Goal: Transaction & Acquisition: Purchase product/service

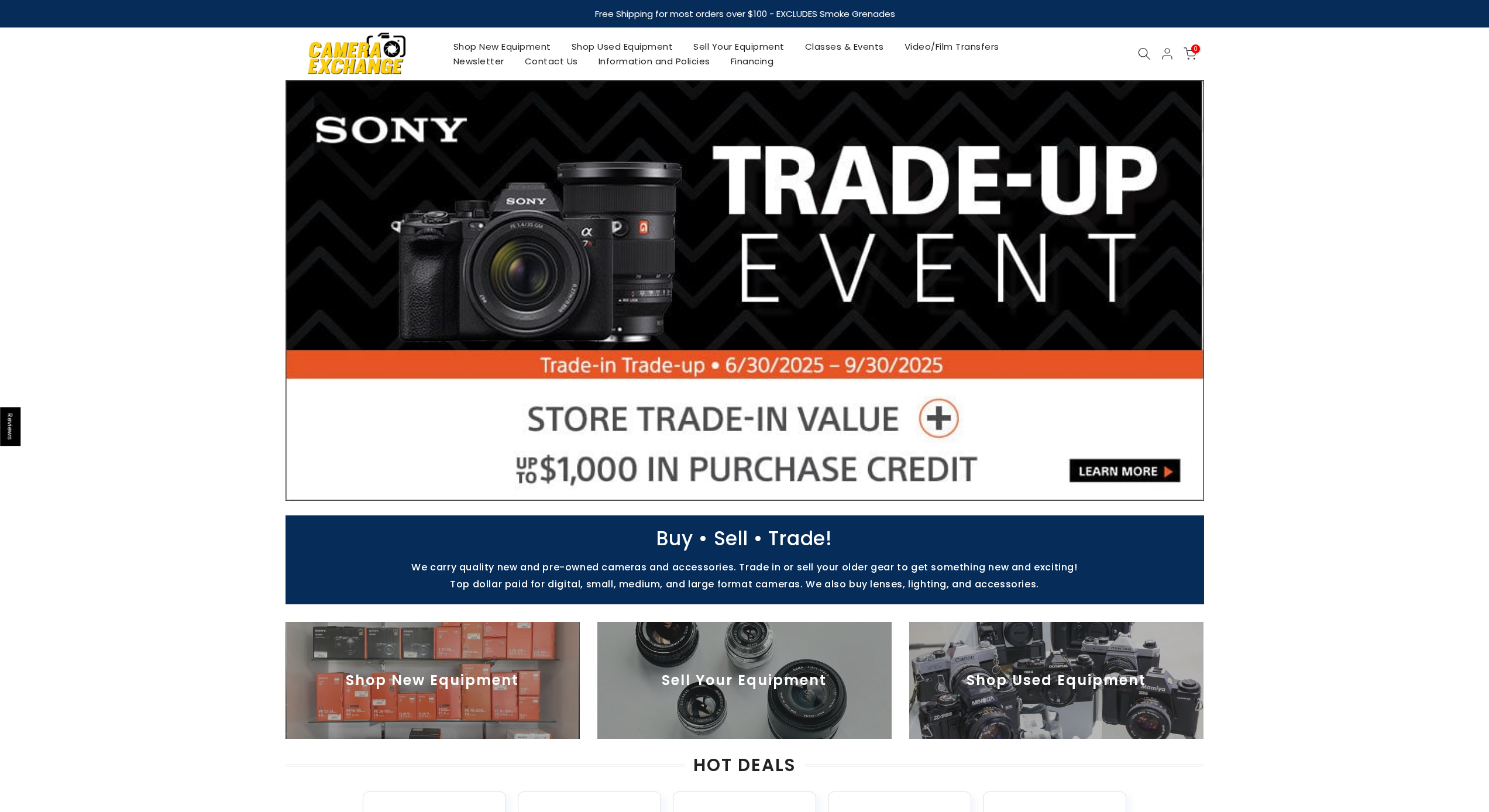
click at [603, 45] on link "Shop Used Equipment" at bounding box center [622, 46] width 122 height 15
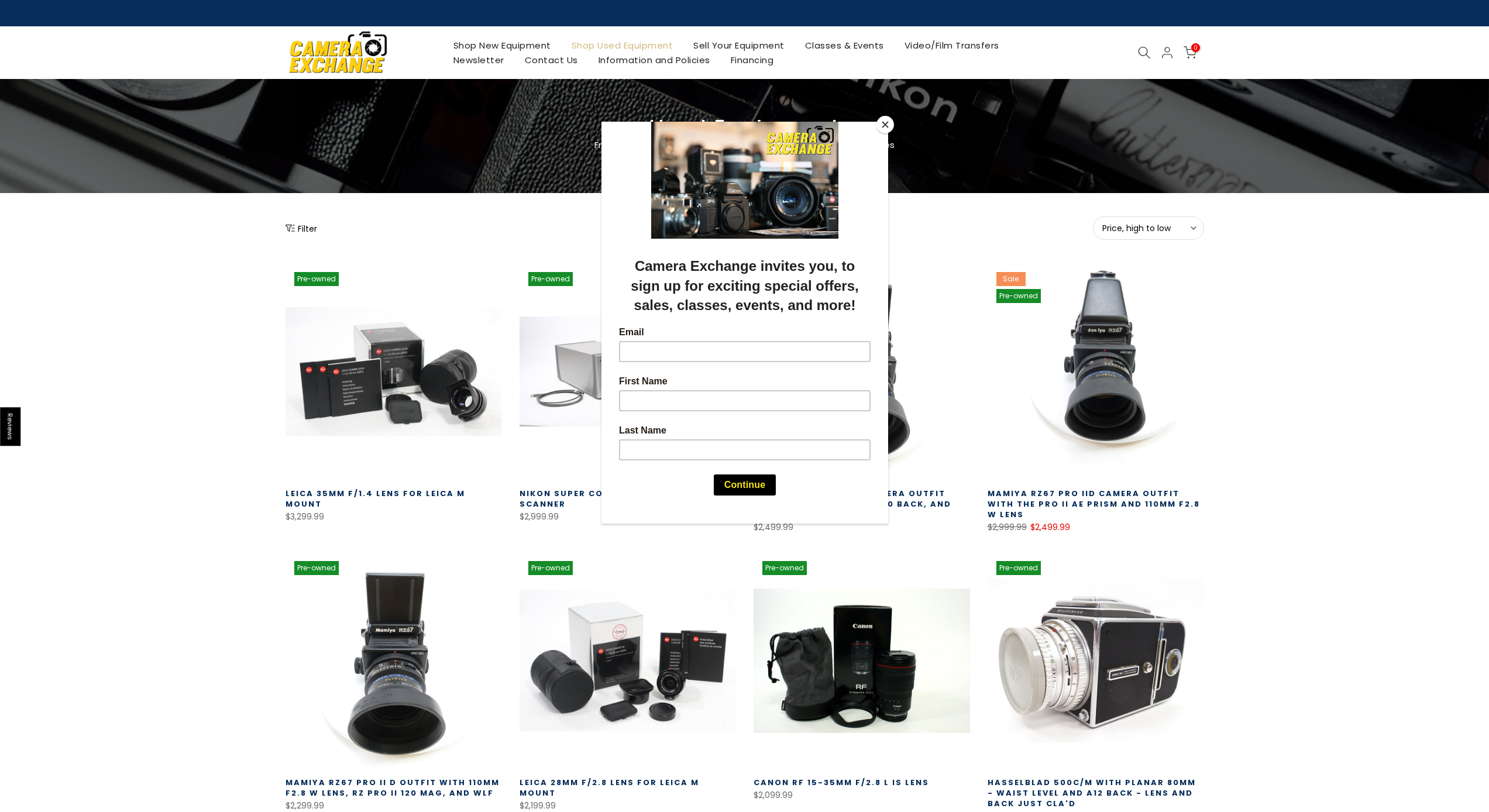
click at [1148, 52] on div at bounding box center [744, 406] width 1489 height 812
click at [1142, 52] on div at bounding box center [744, 406] width 1489 height 812
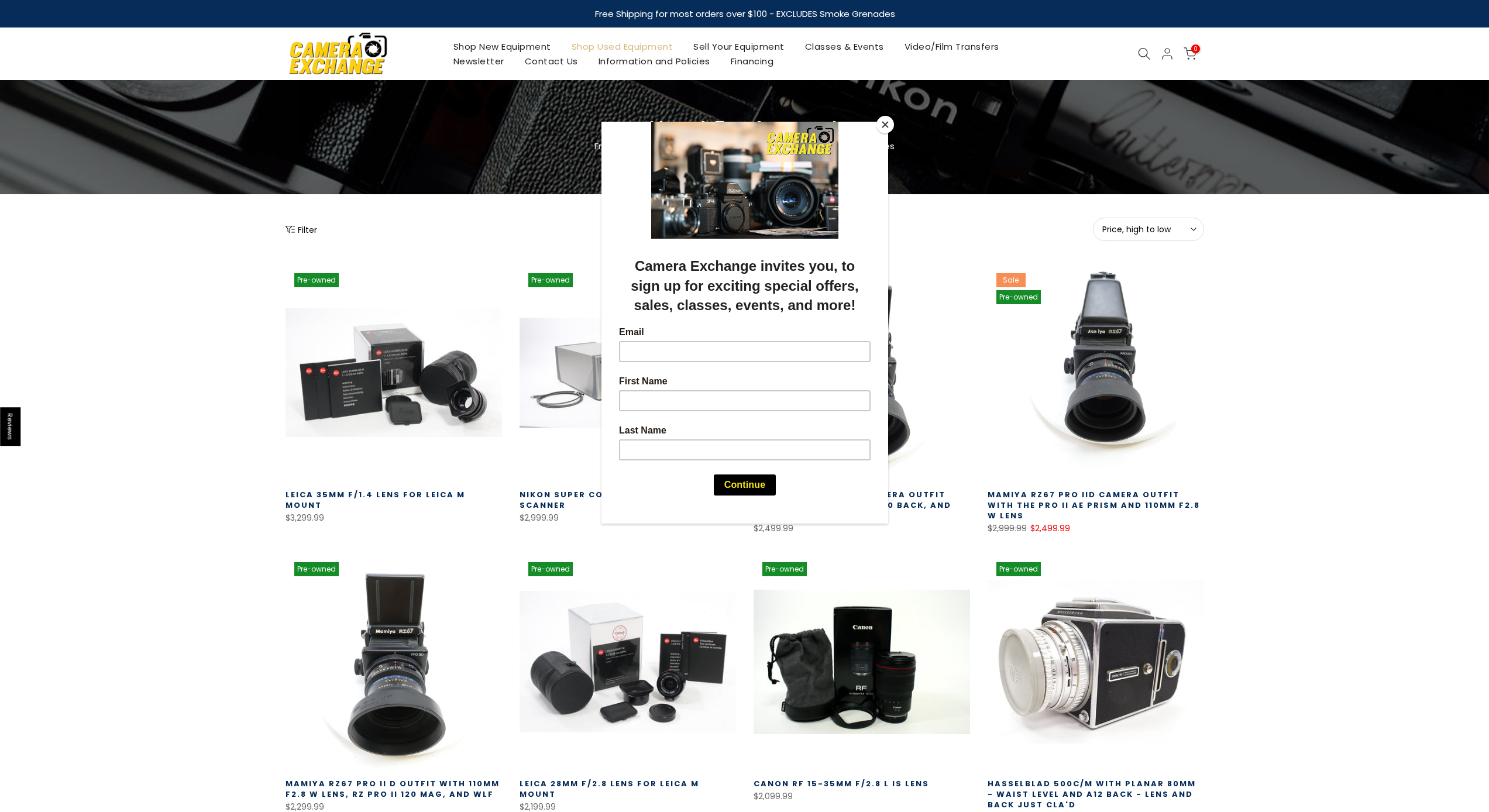
click at [883, 126] on button "Close" at bounding box center [886, 124] width 18 height 18
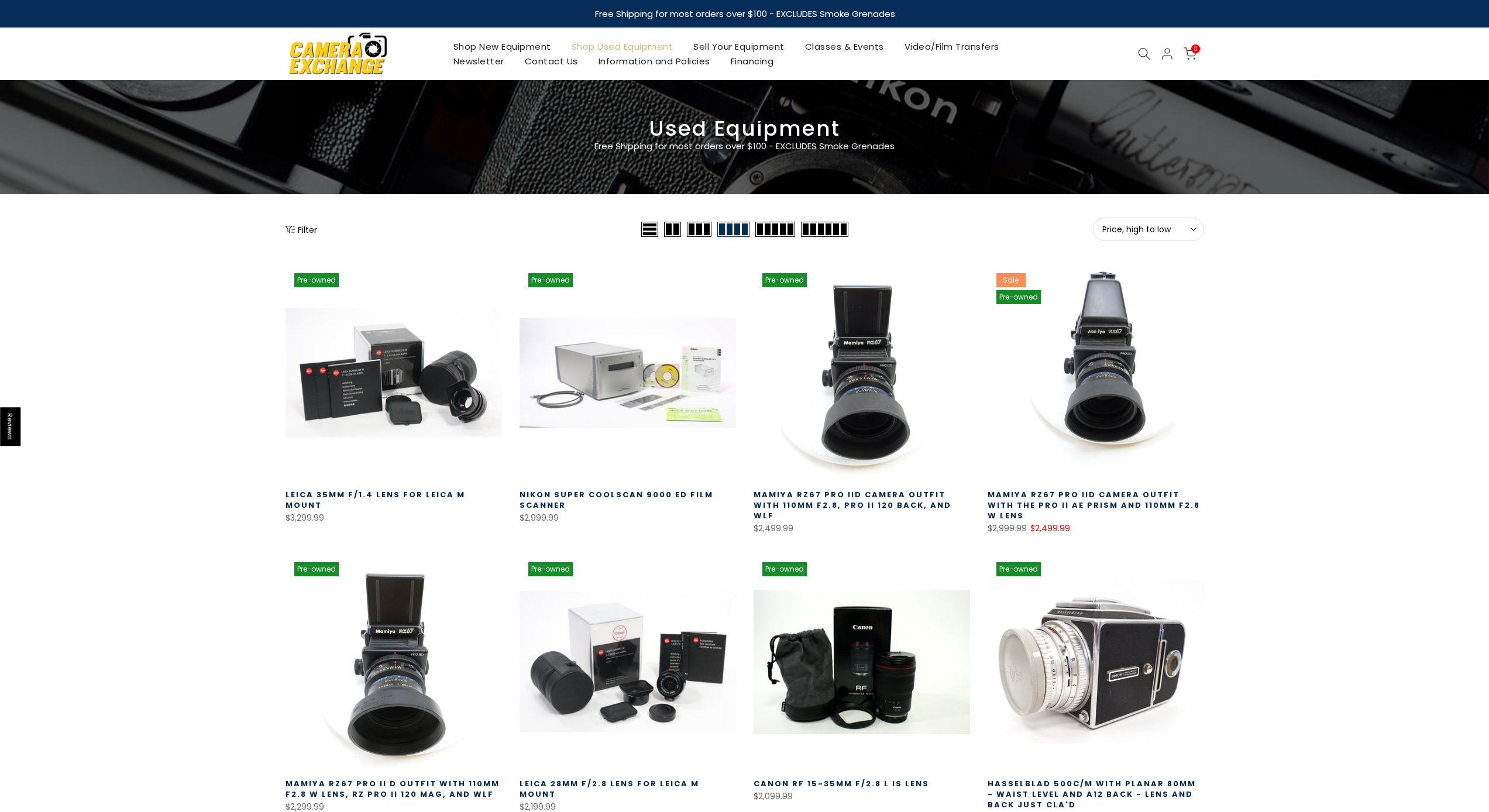
click at [1174, 221] on button "Price, high to low Sort" at bounding box center [1149, 230] width 111 height 24
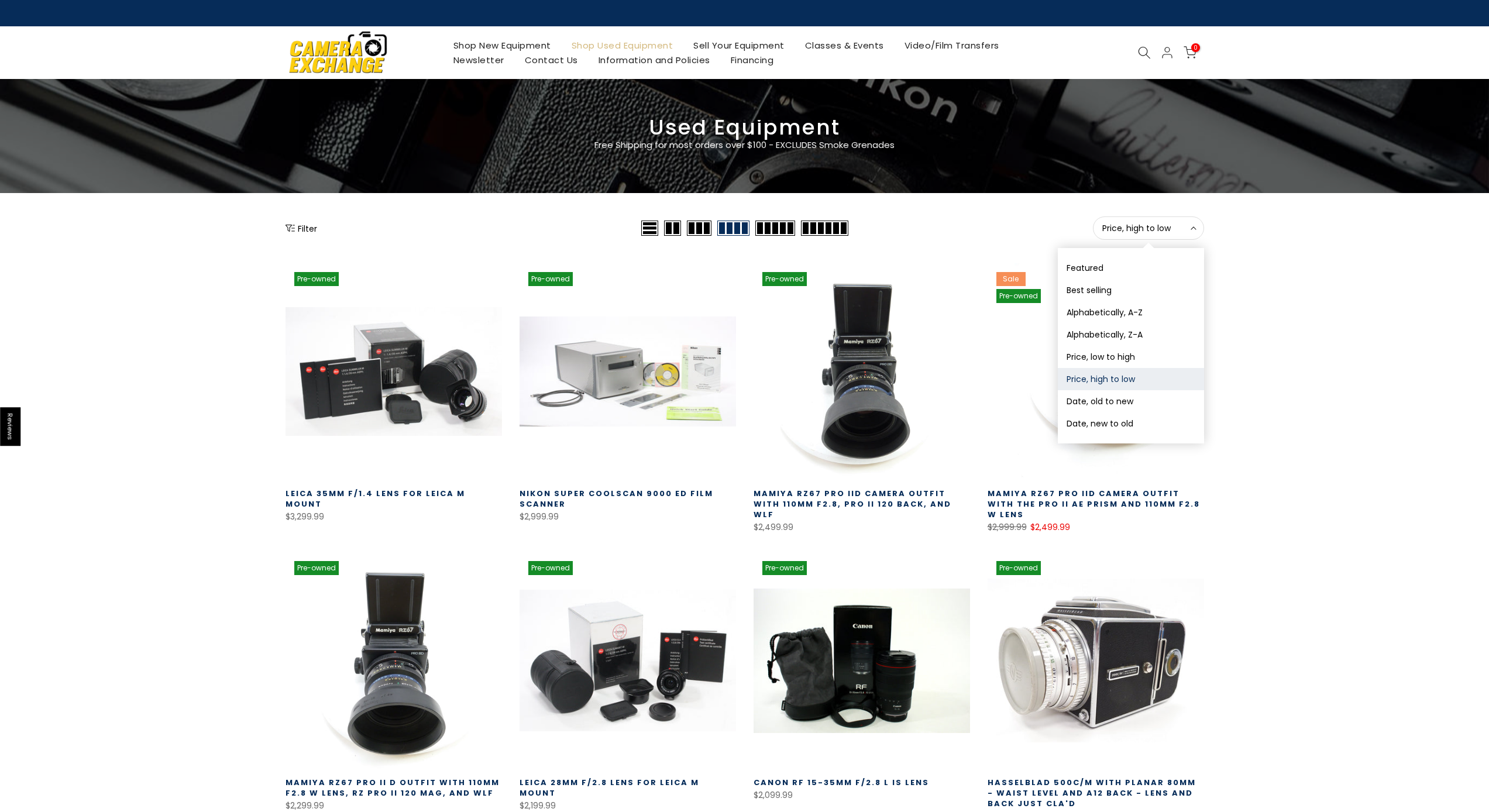
click at [1146, 56] on icon at bounding box center [1145, 52] width 13 height 13
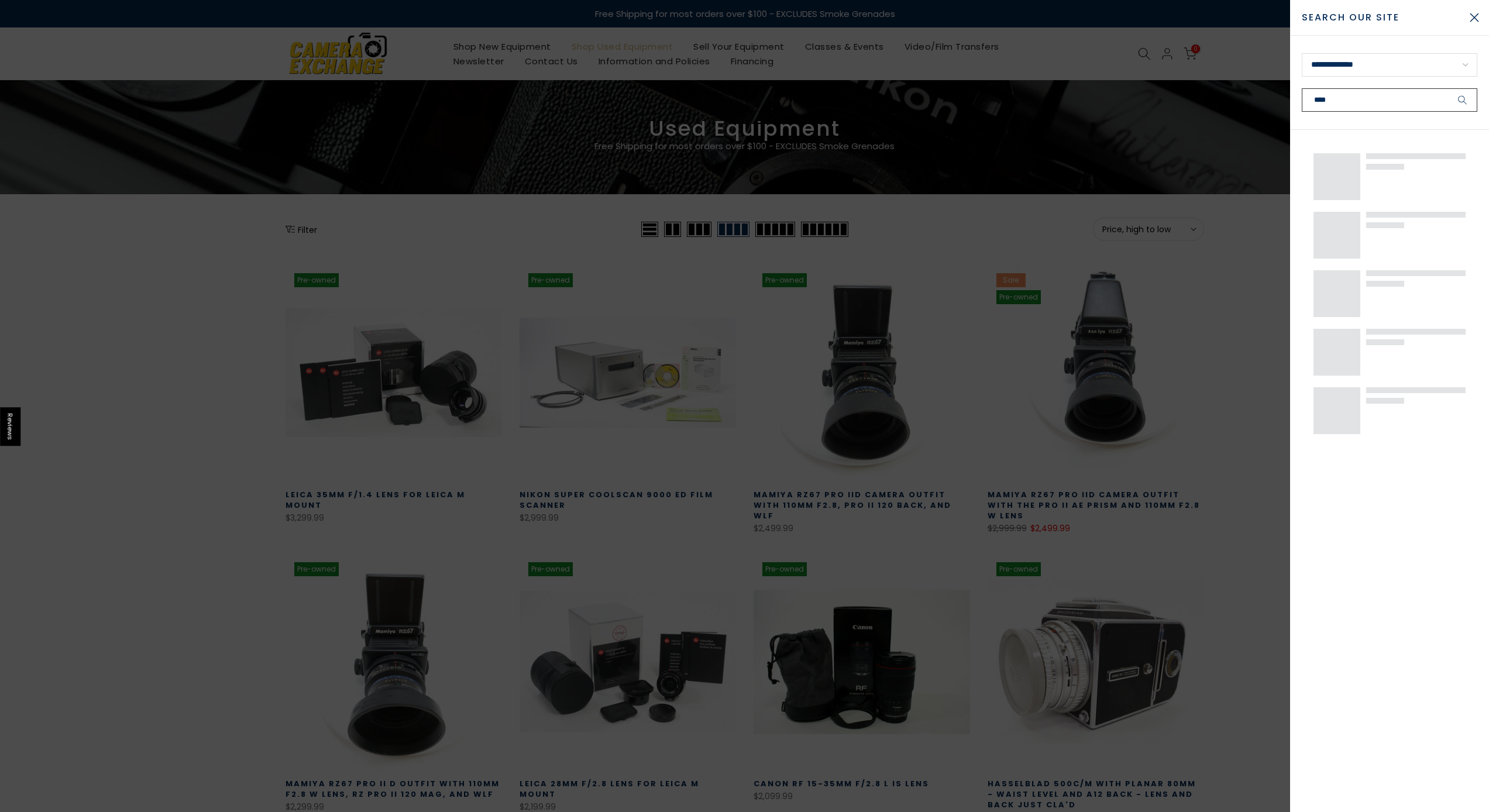
type input "****"
click at [1463, 101] on button "submit" at bounding box center [1462, 101] width 29 height 24
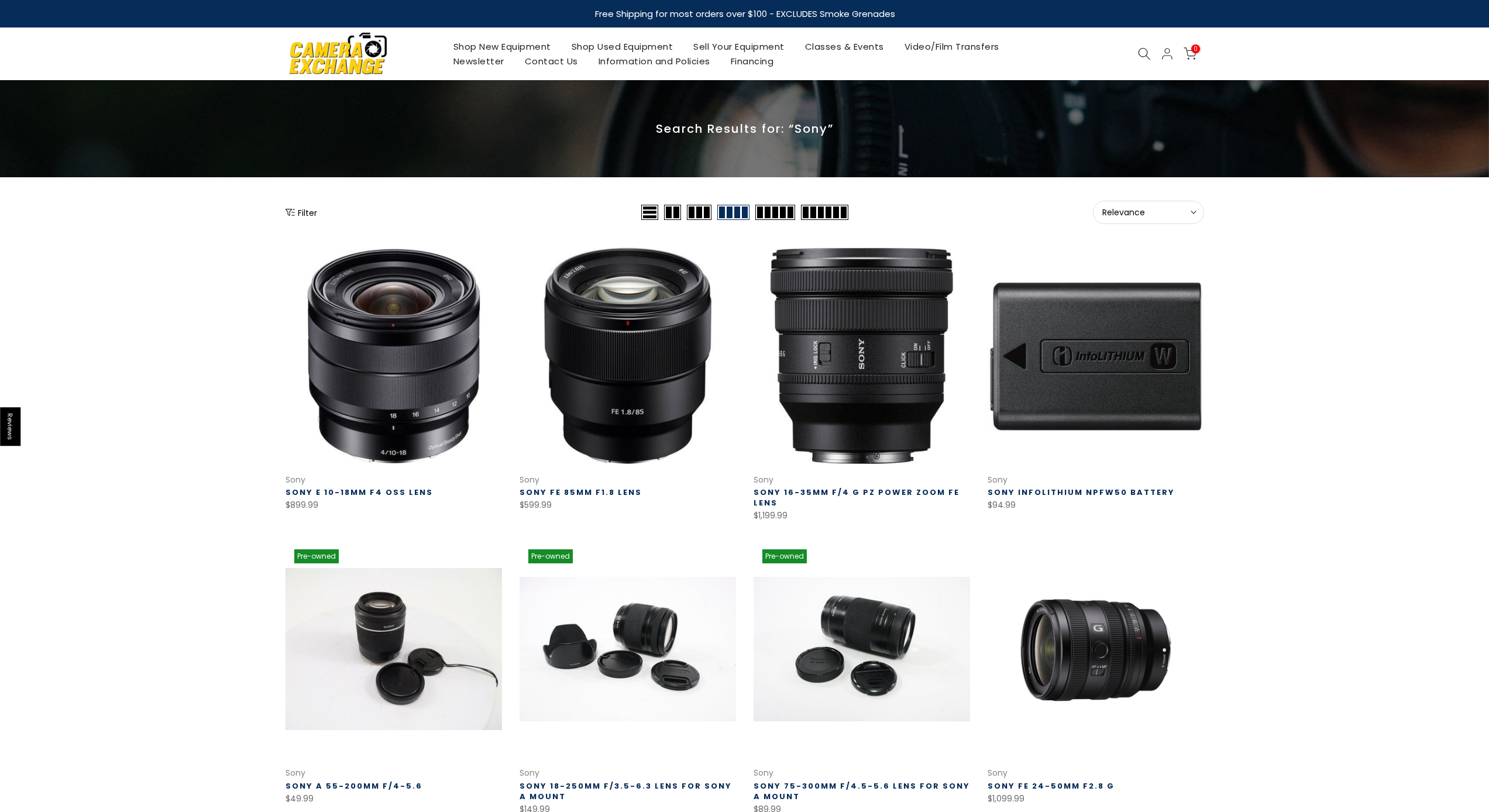
click at [1117, 213] on span "Relevance" at bounding box center [1149, 212] width 93 height 11
click at [1108, 275] on button "Price, low to high" at bounding box center [1131, 273] width 146 height 22
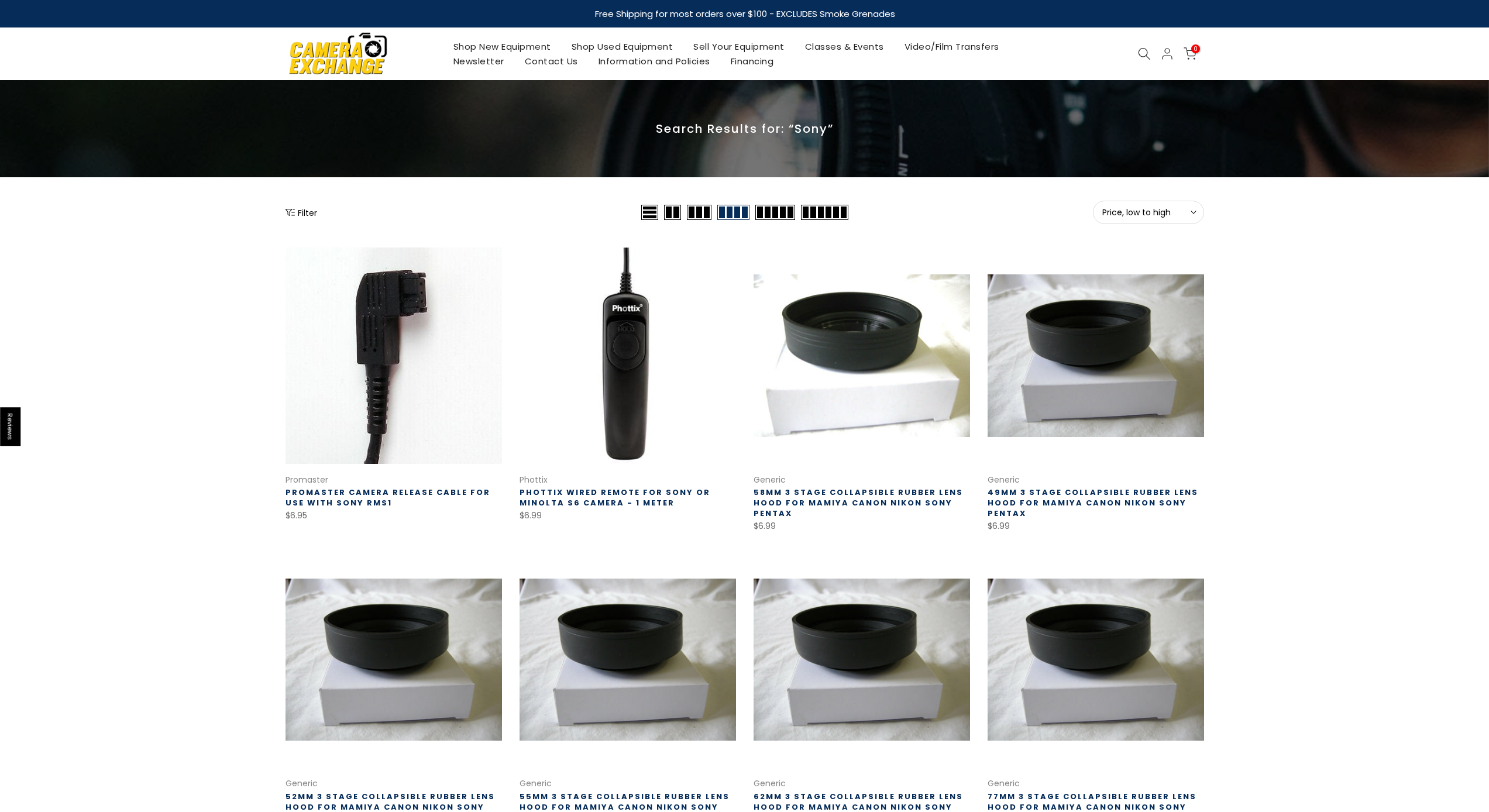
click at [1142, 51] on icon at bounding box center [1145, 54] width 13 height 13
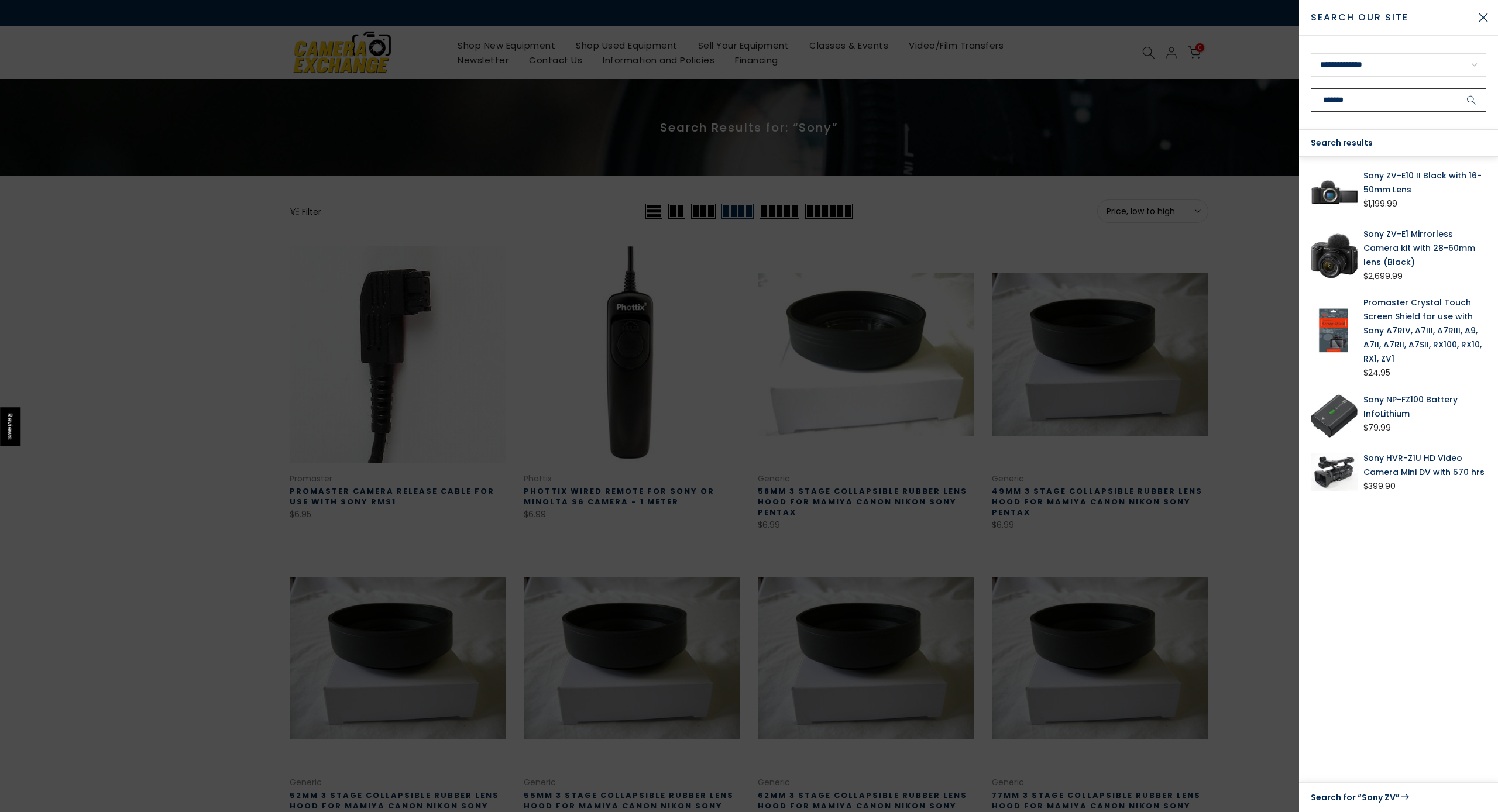
type input "*******"
click at [1472, 101] on button "submit" at bounding box center [1471, 101] width 29 height 24
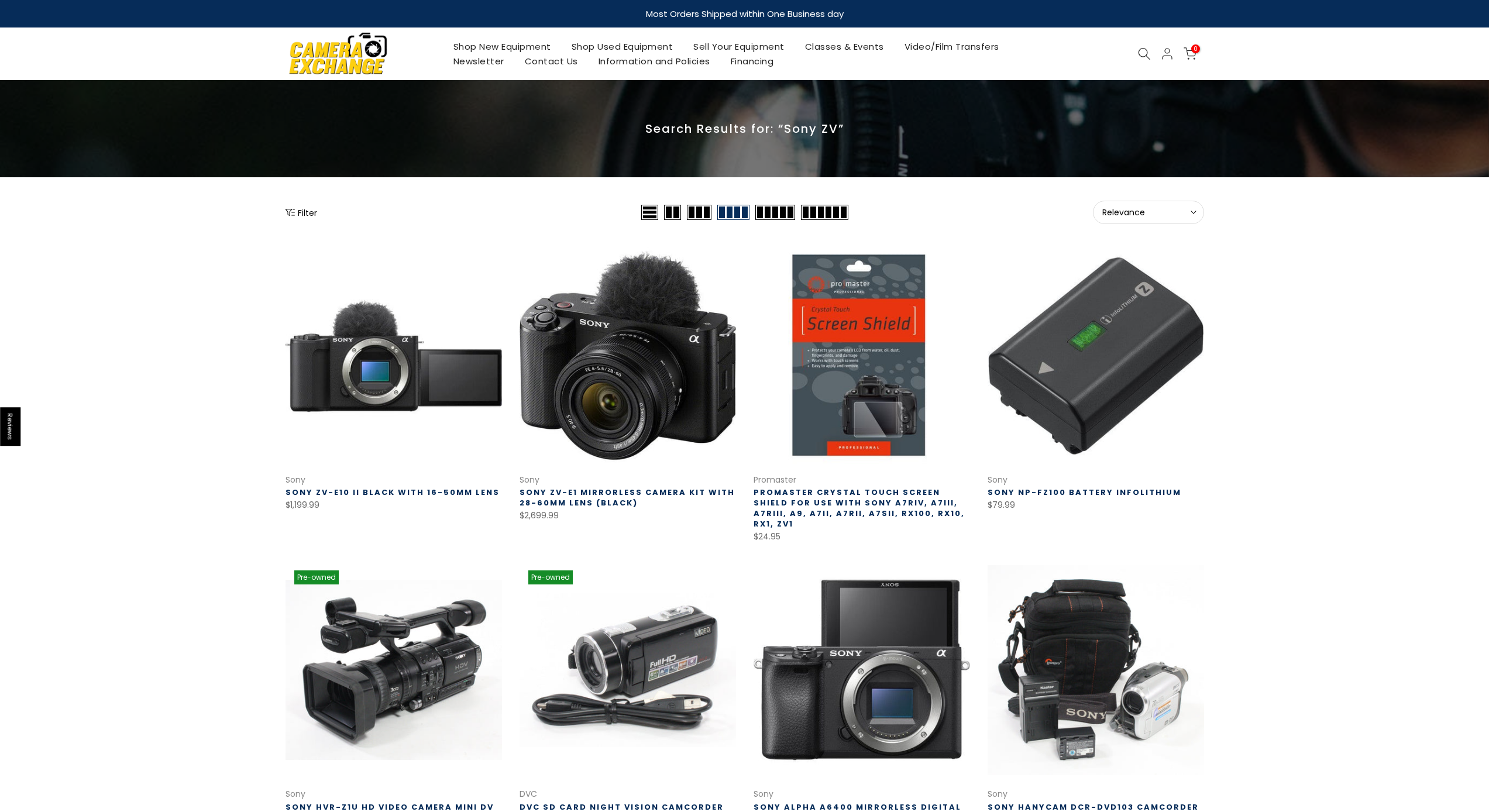
scroll to position [77, 0]
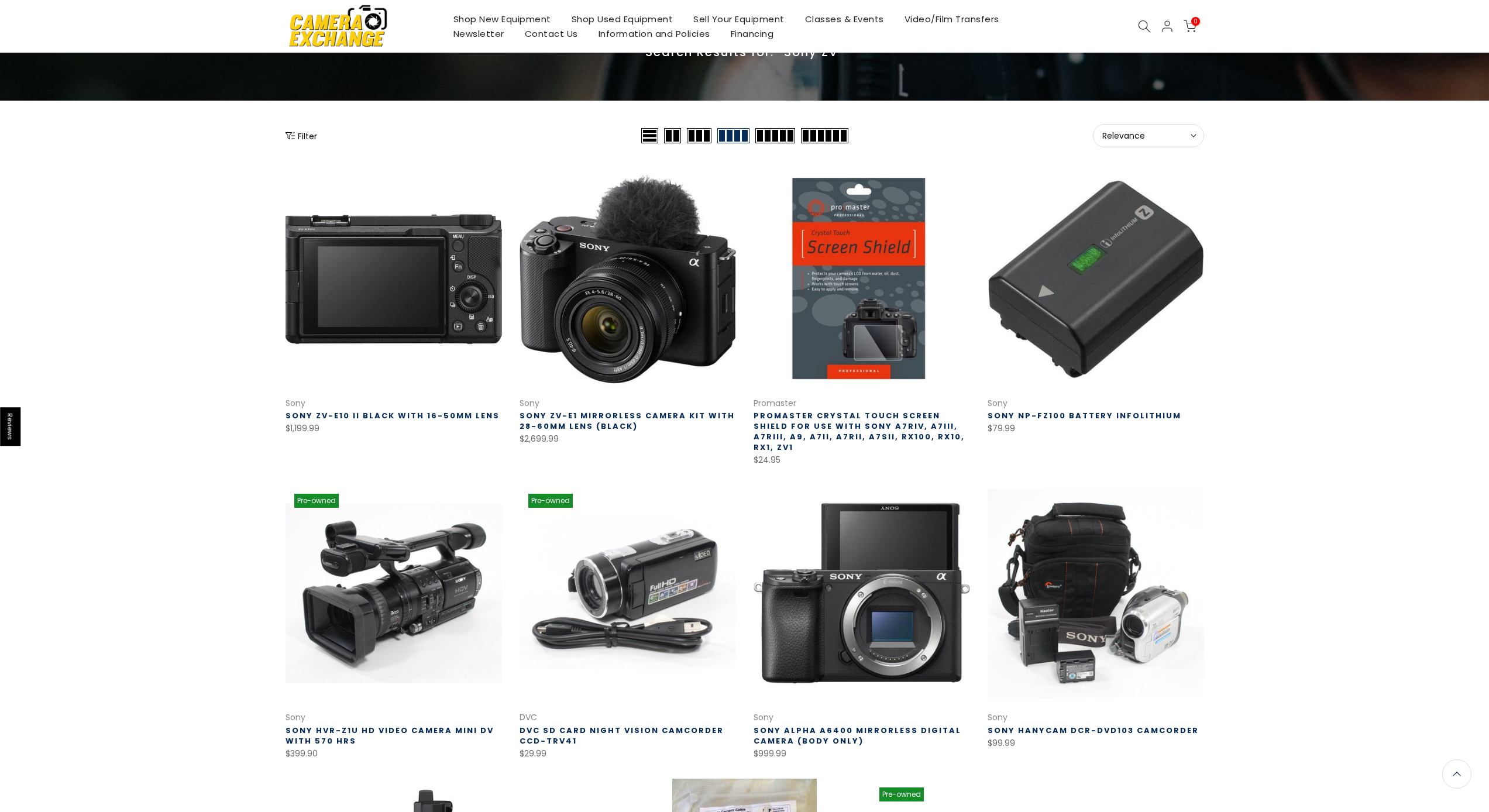
click at [347, 302] on link at bounding box center [394, 280] width 217 height 217
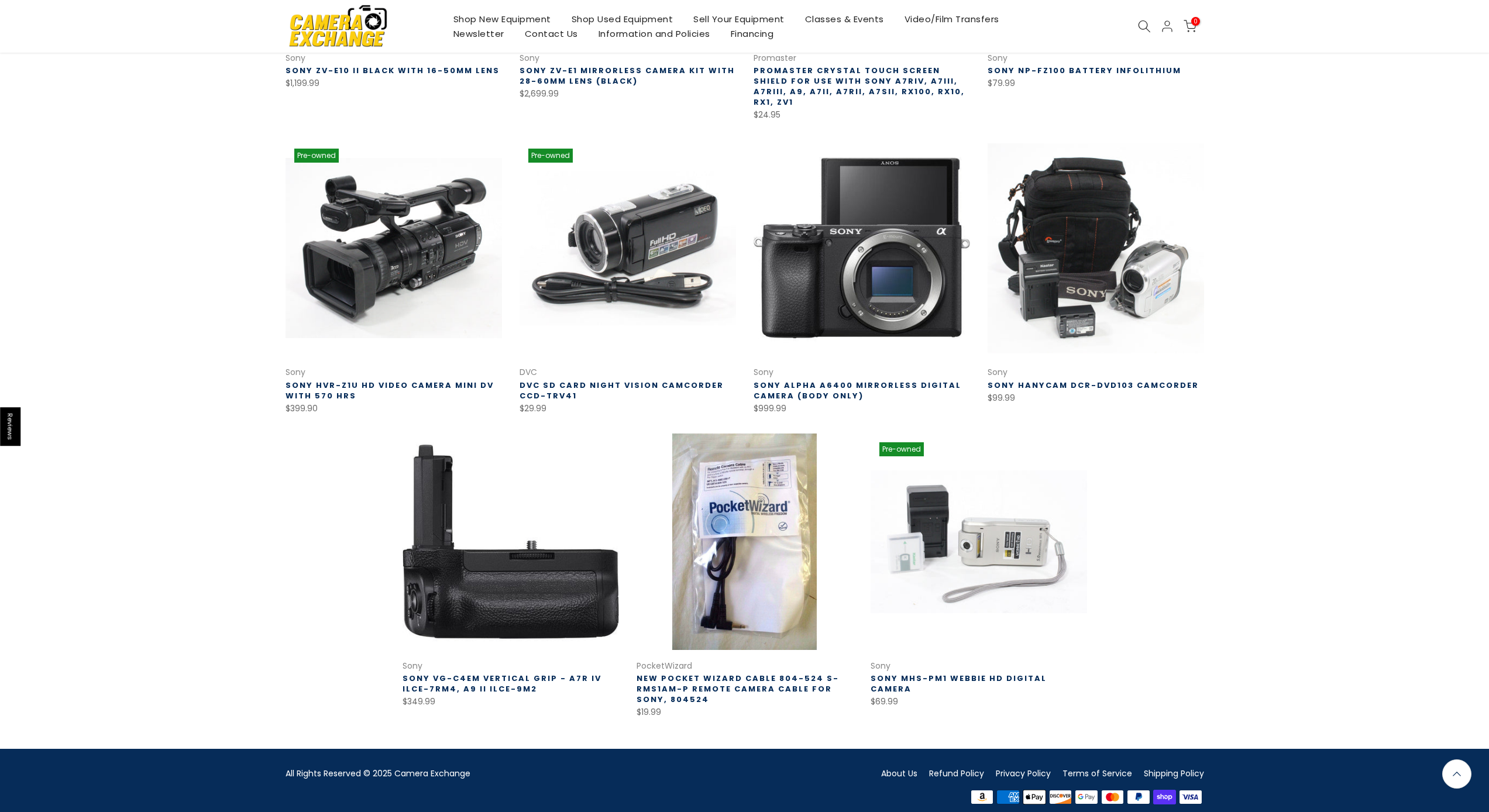
scroll to position [0, 0]
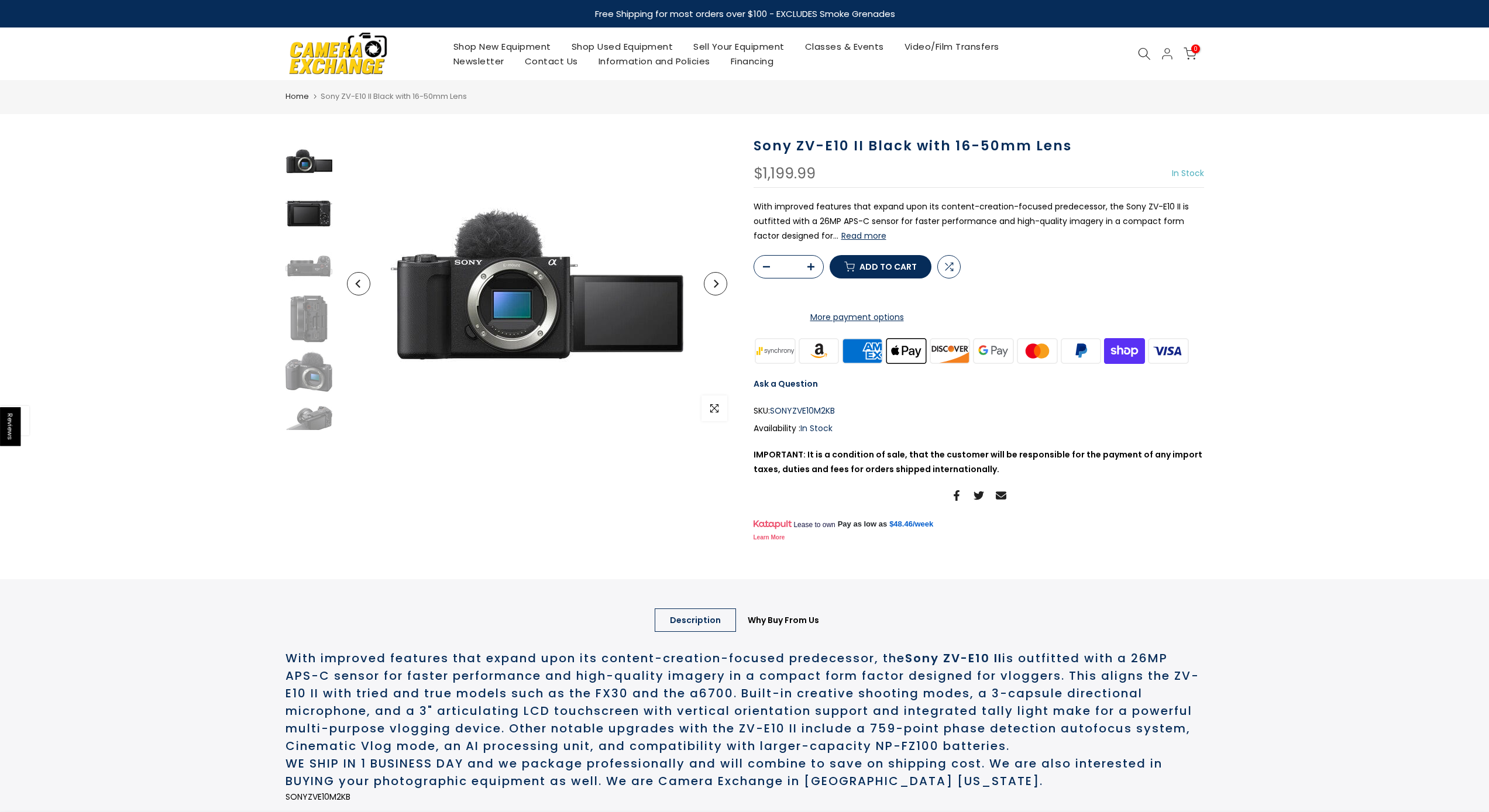
click at [305, 217] on img at bounding box center [309, 213] width 47 height 47
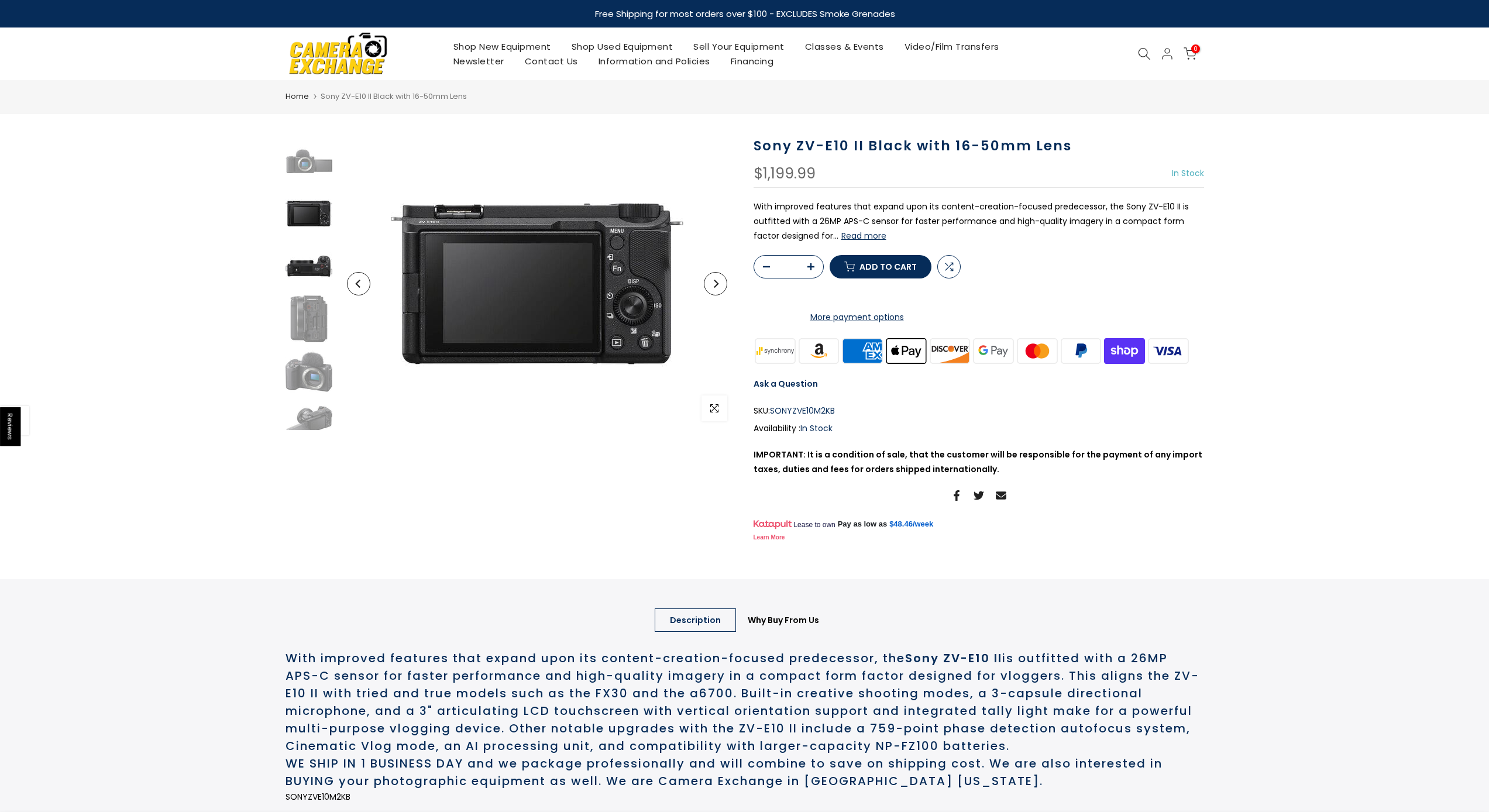
click at [302, 256] on img at bounding box center [309, 266] width 47 height 47
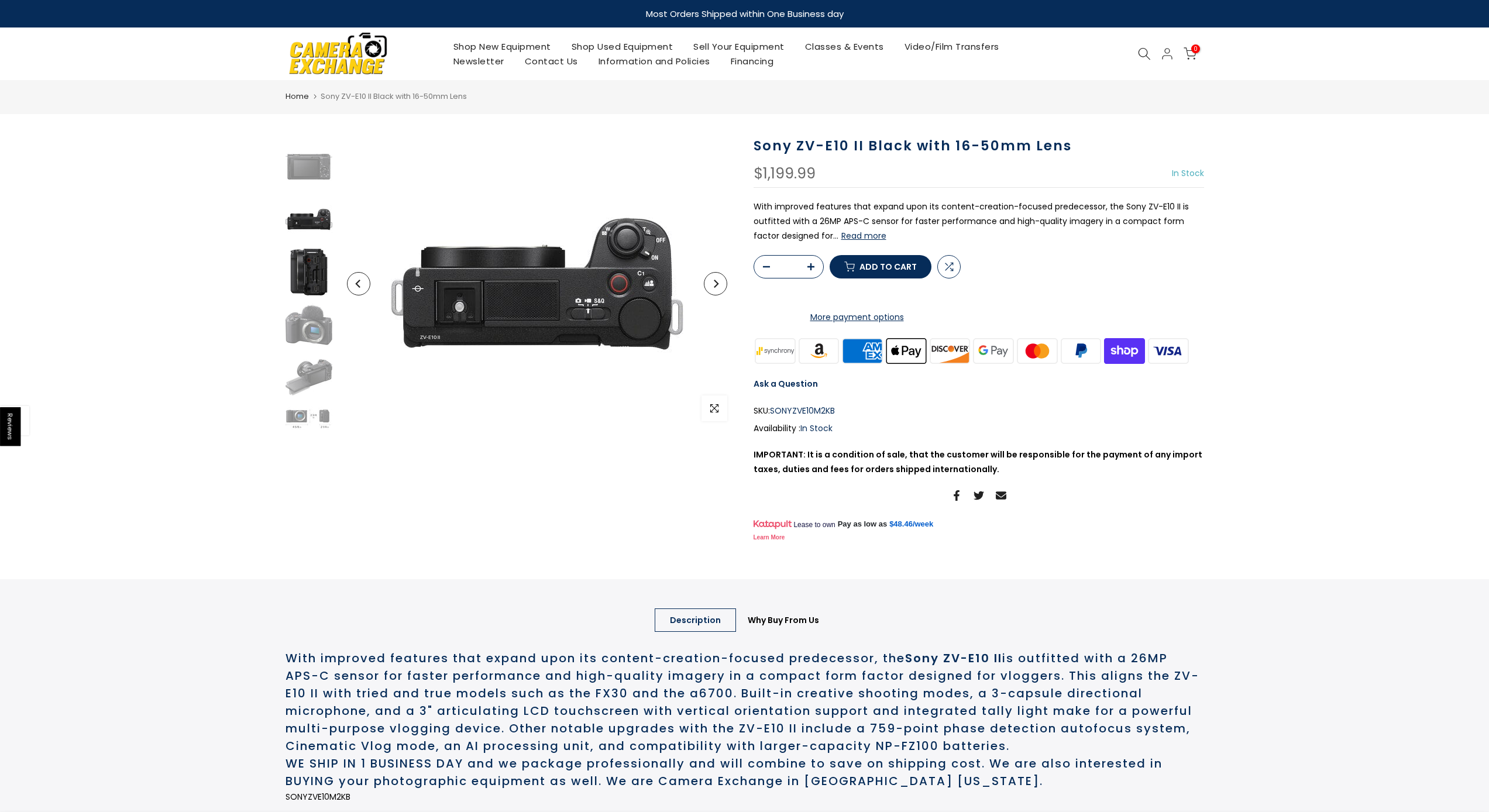
click at [302, 274] on img at bounding box center [309, 272] width 47 height 47
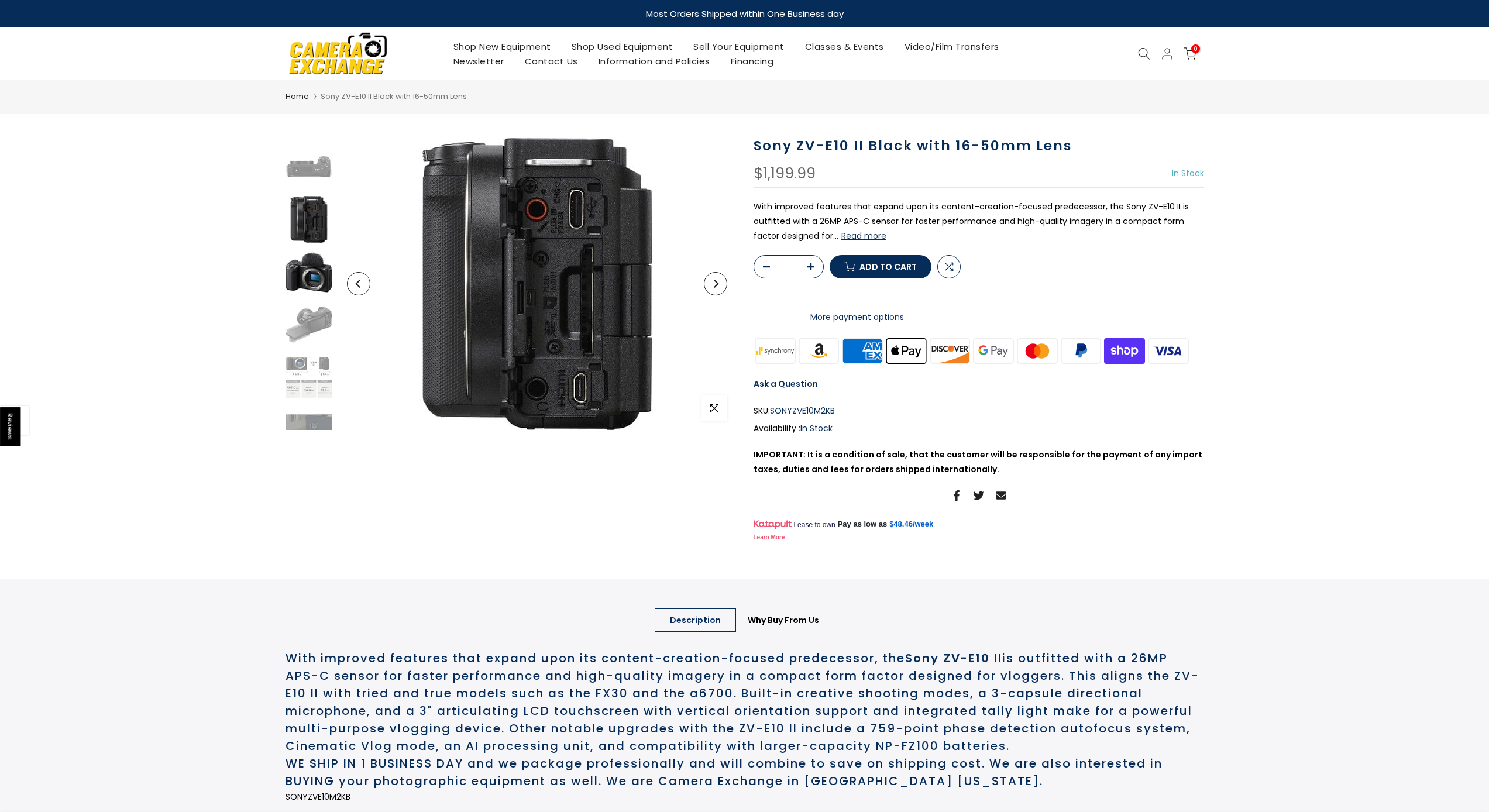
click at [302, 280] on img at bounding box center [309, 272] width 47 height 47
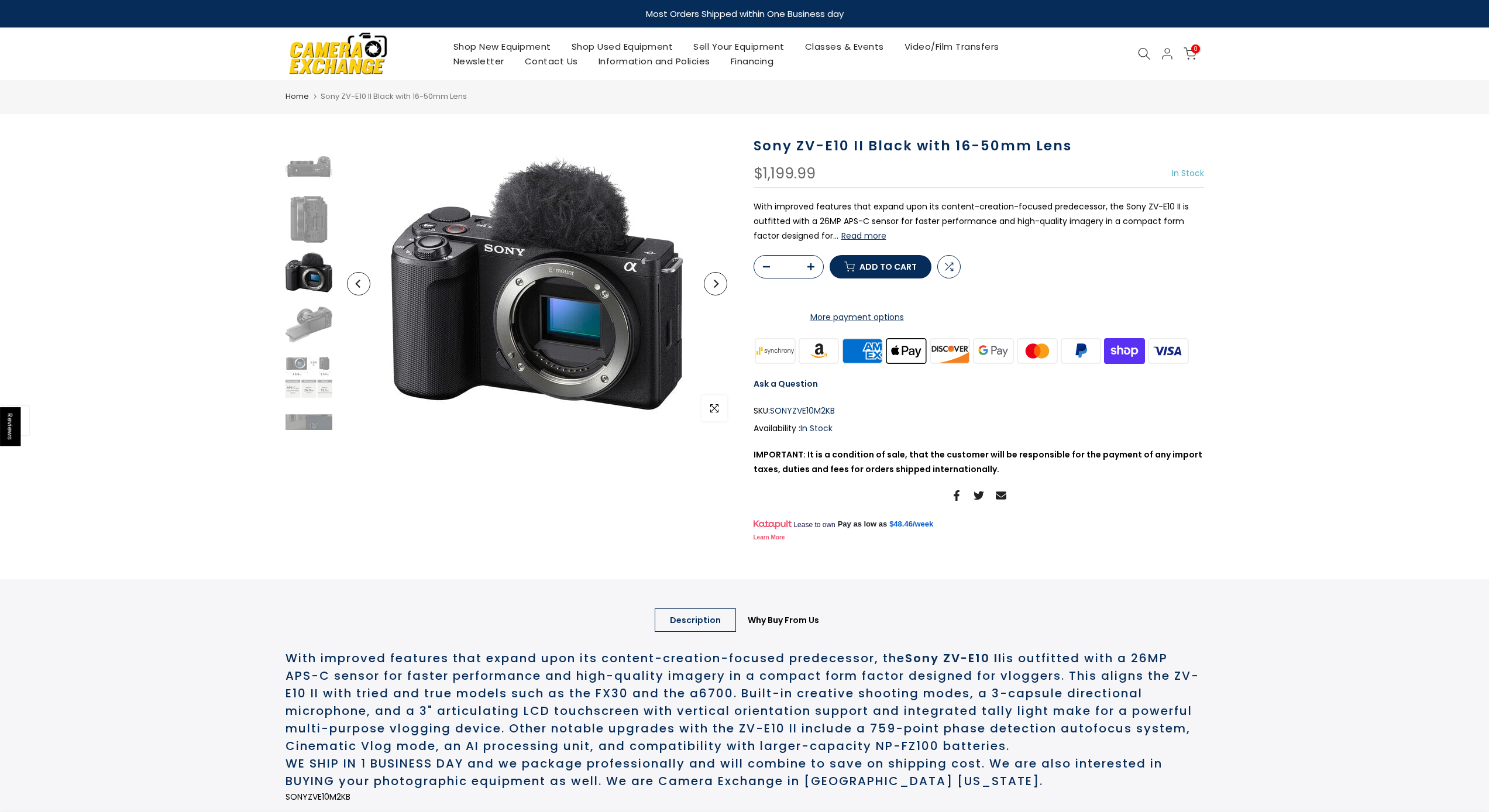
scroll to position [122, 0]
click at [303, 300] on img at bounding box center [309, 301] width 47 height 47
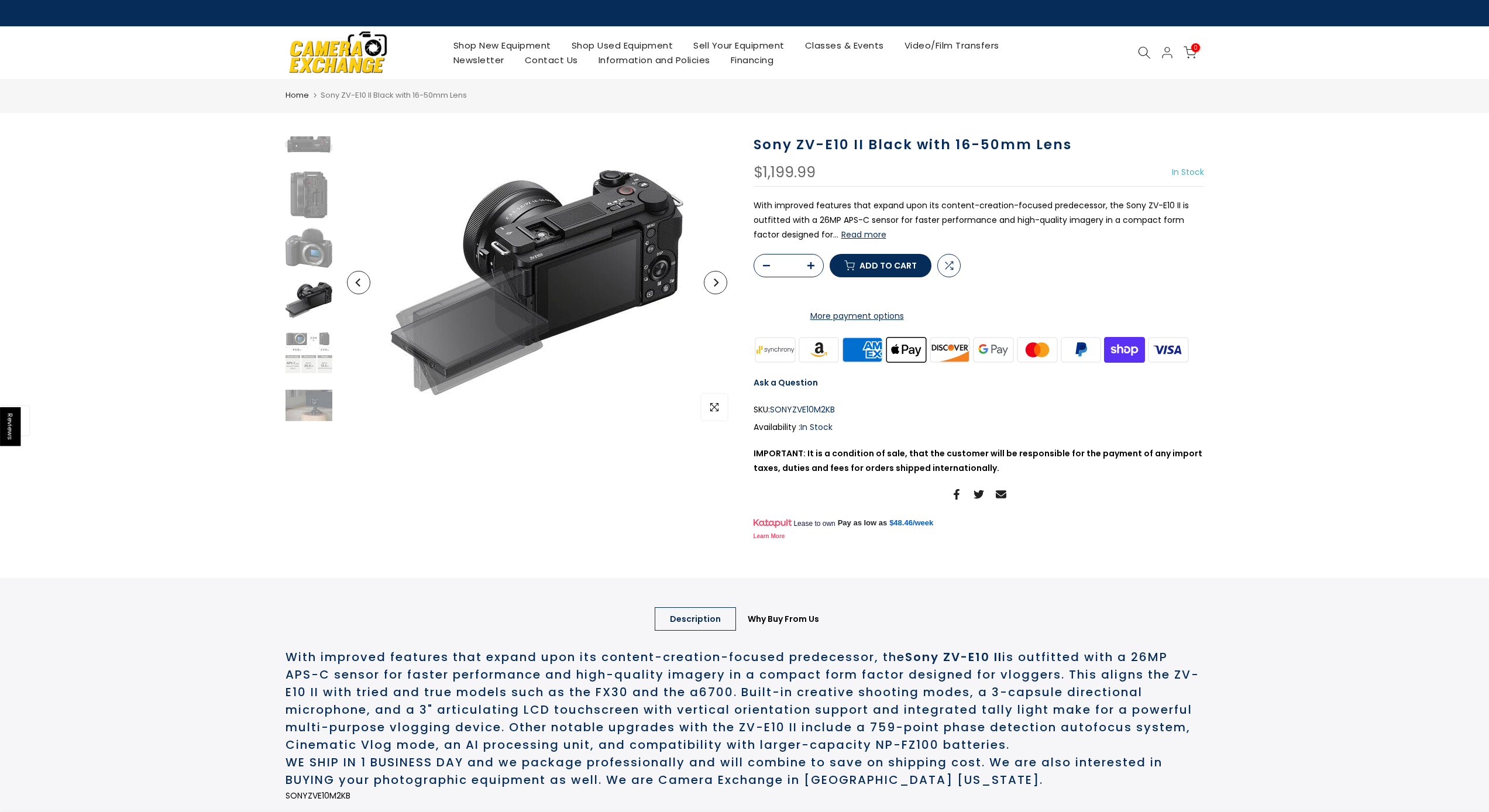
scroll to position [4, 0]
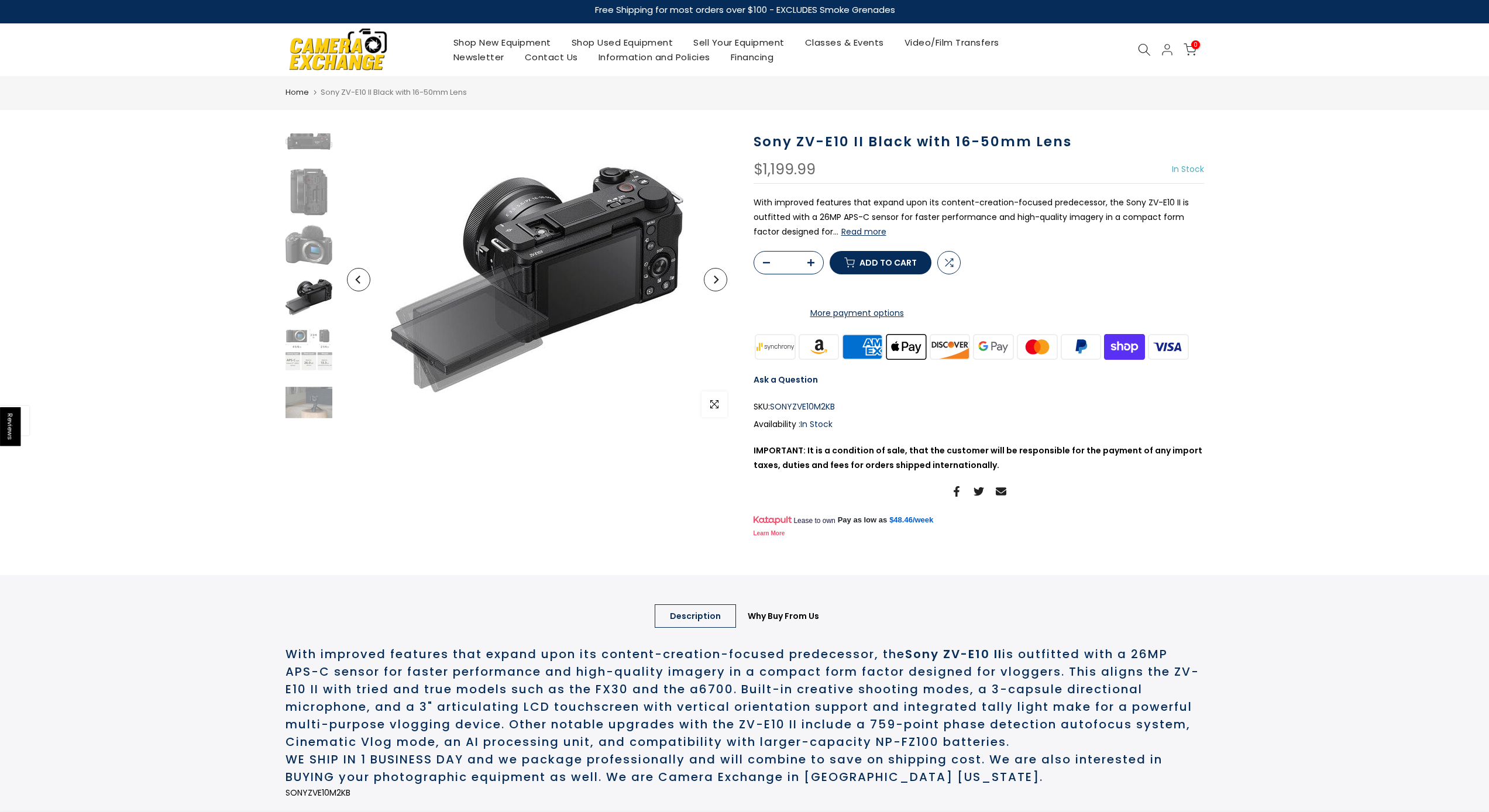
click at [853, 228] on button "Read more" at bounding box center [864, 232] width 45 height 11
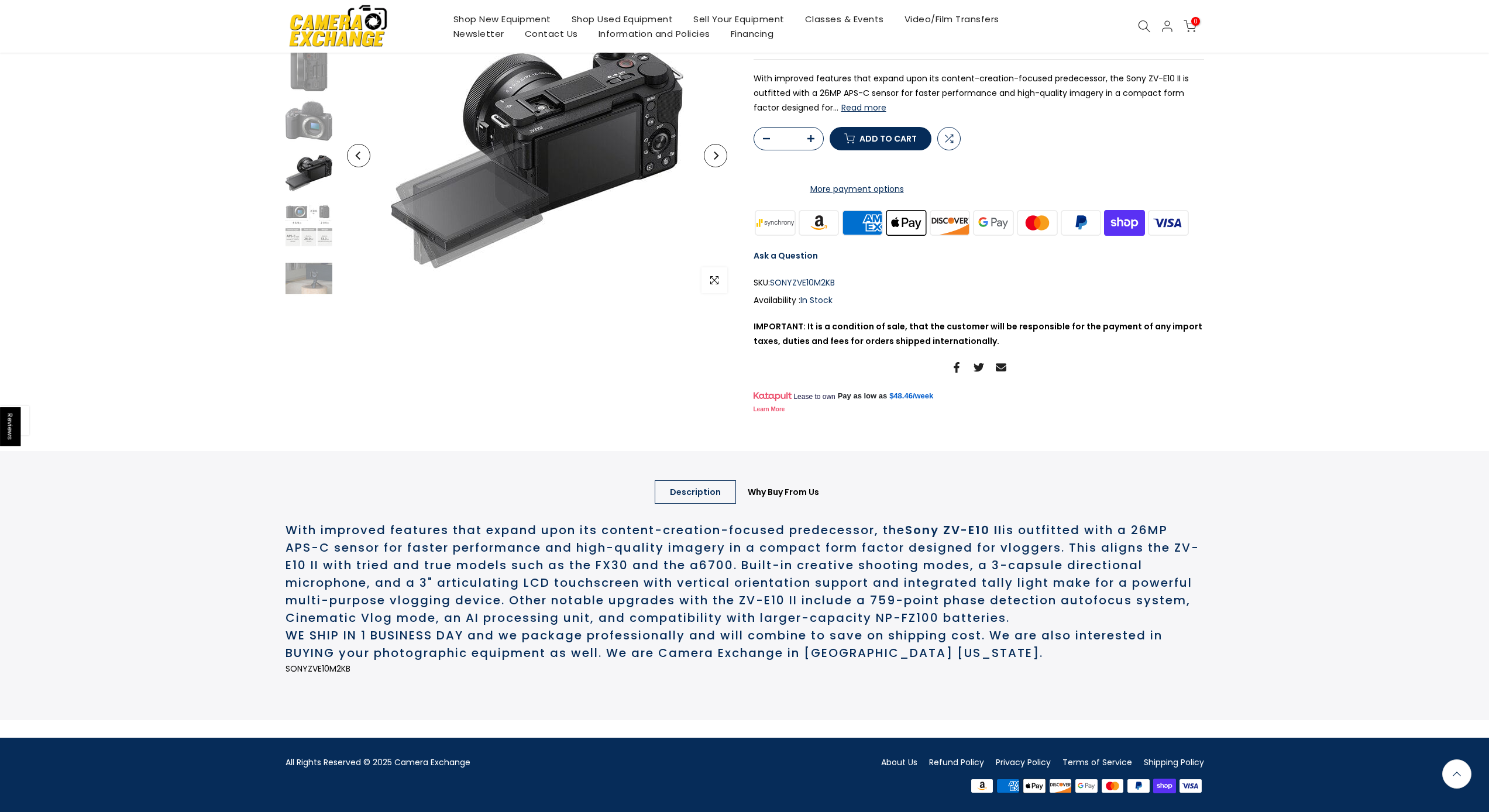
scroll to position [0, 0]
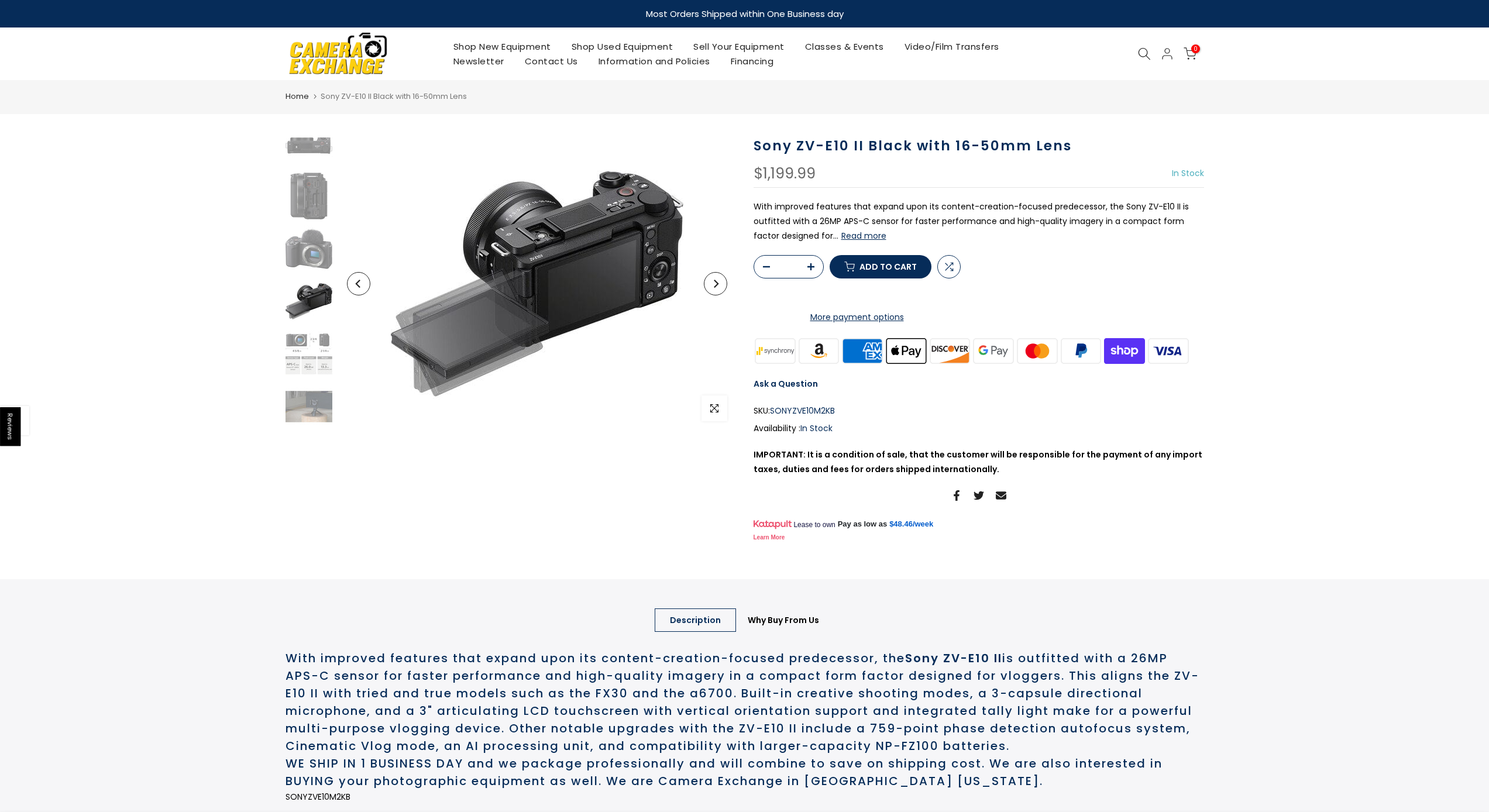
click at [862, 237] on button "Read more" at bounding box center [864, 236] width 45 height 11
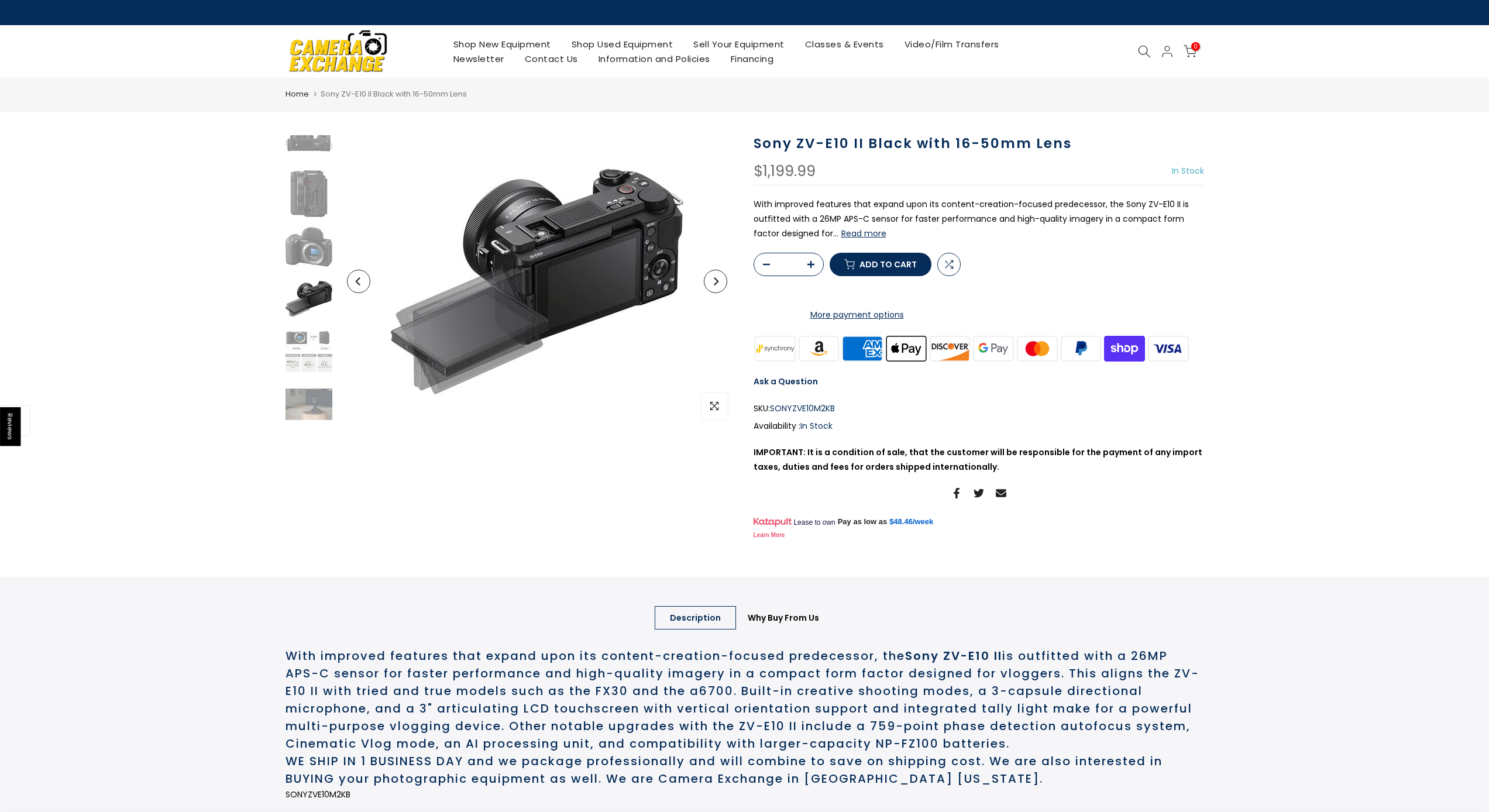
click at [851, 238] on button "Read more" at bounding box center [864, 233] width 45 height 11
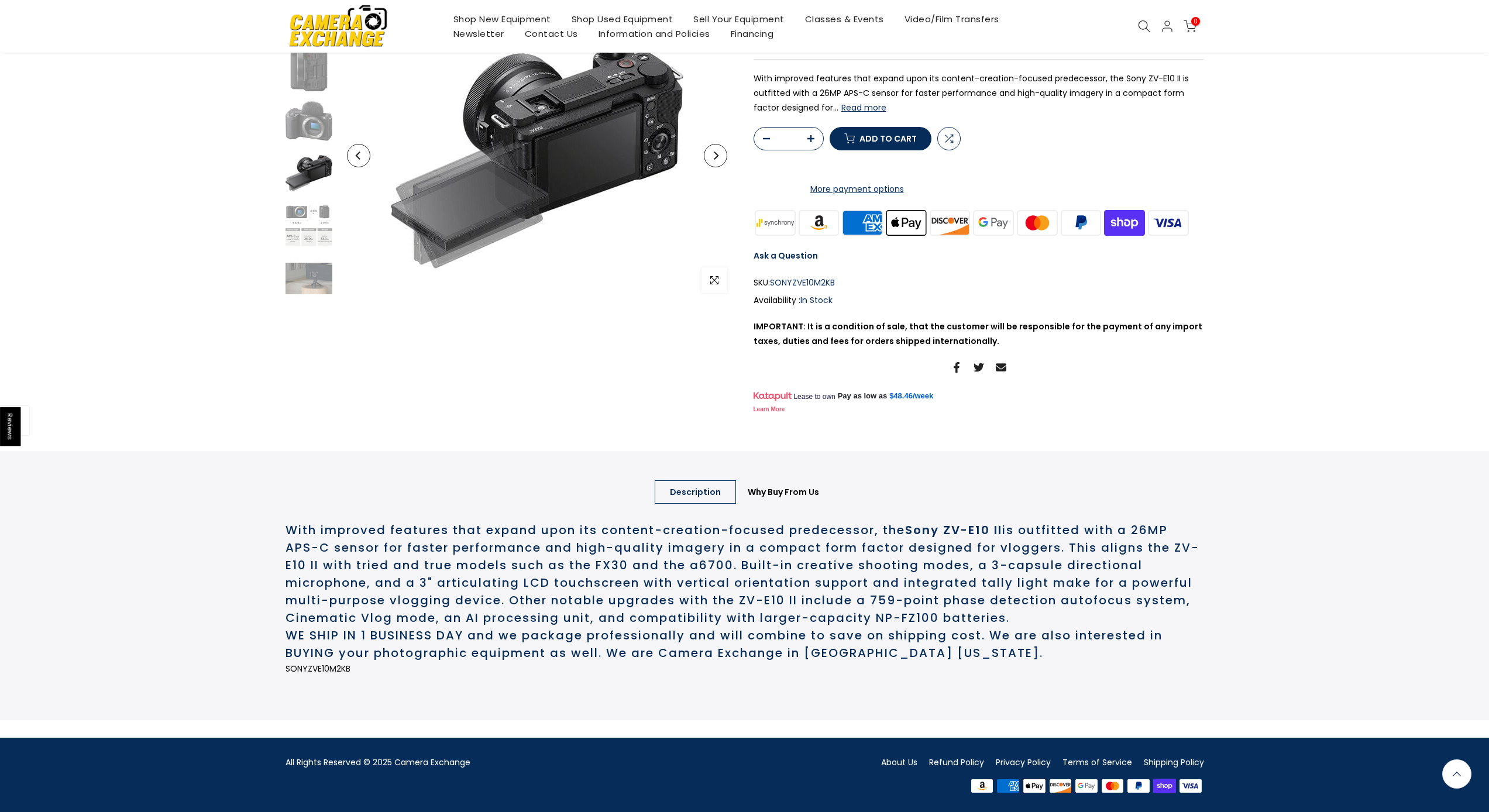
scroll to position [0, 0]
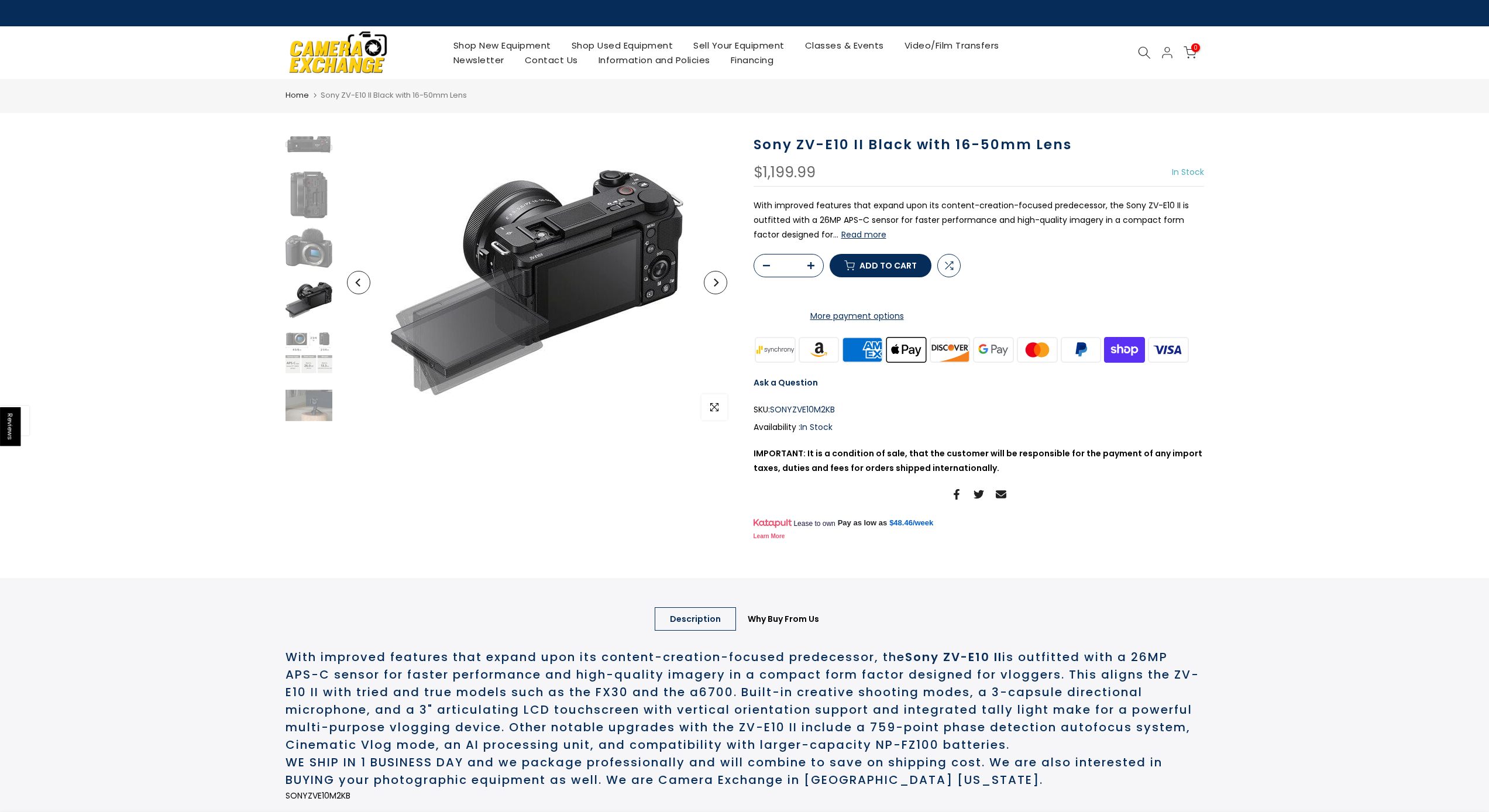
click at [780, 388] on link "Ask a Question" at bounding box center [785, 383] width 65 height 12
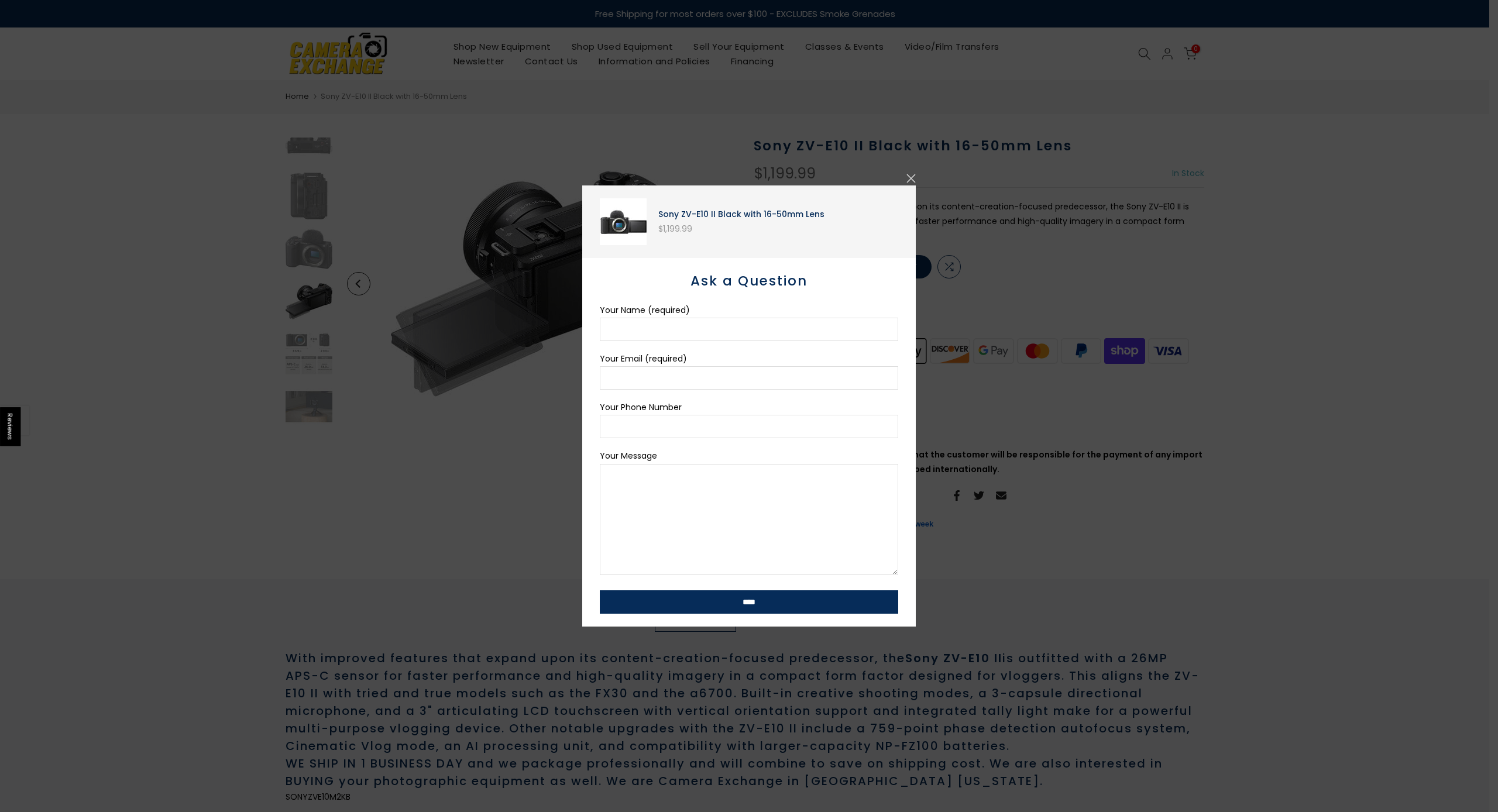
click at [910, 178] on button "button" at bounding box center [911, 178] width 9 height 9
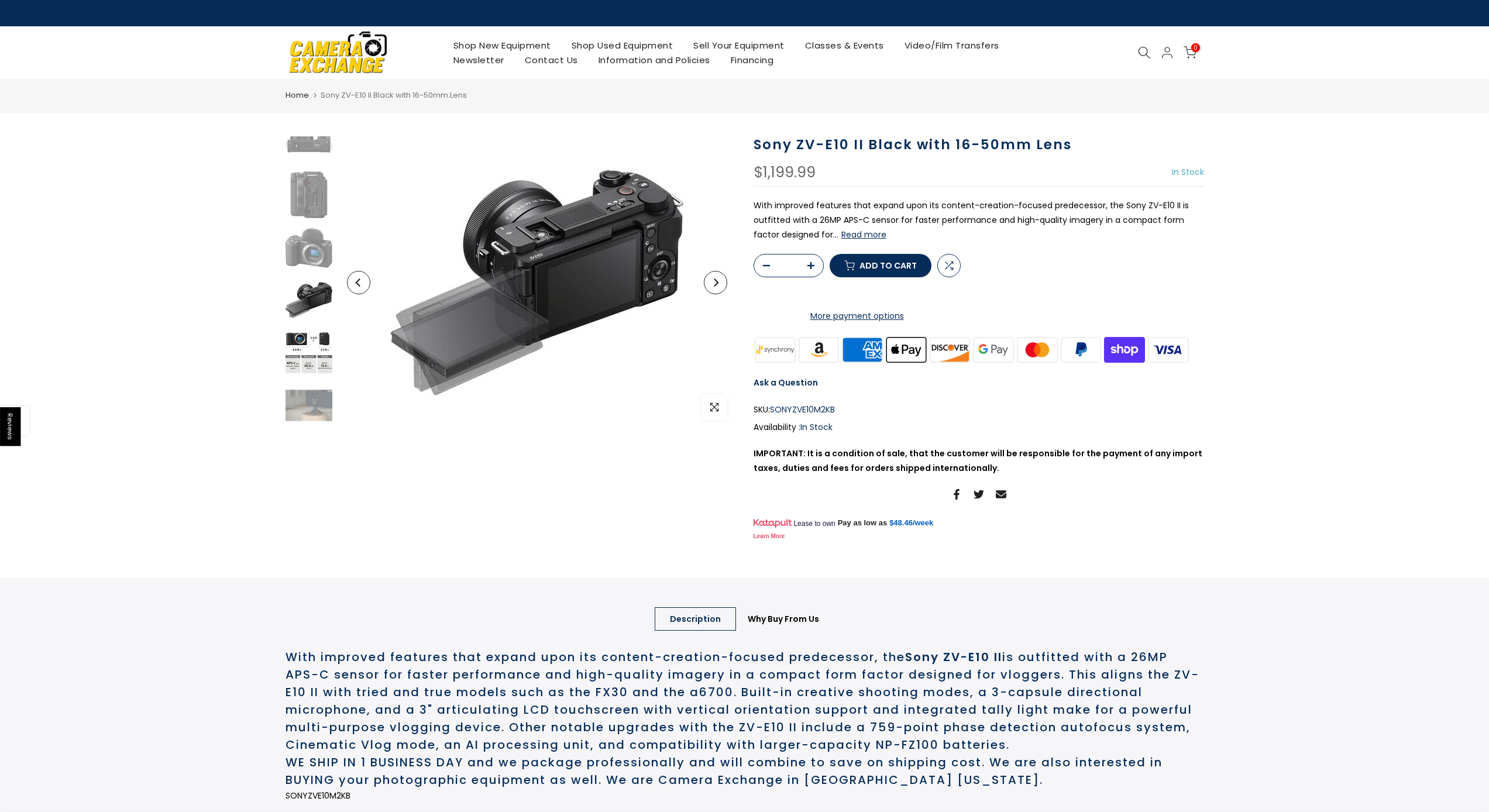
click at [301, 360] on img at bounding box center [309, 352] width 47 height 47
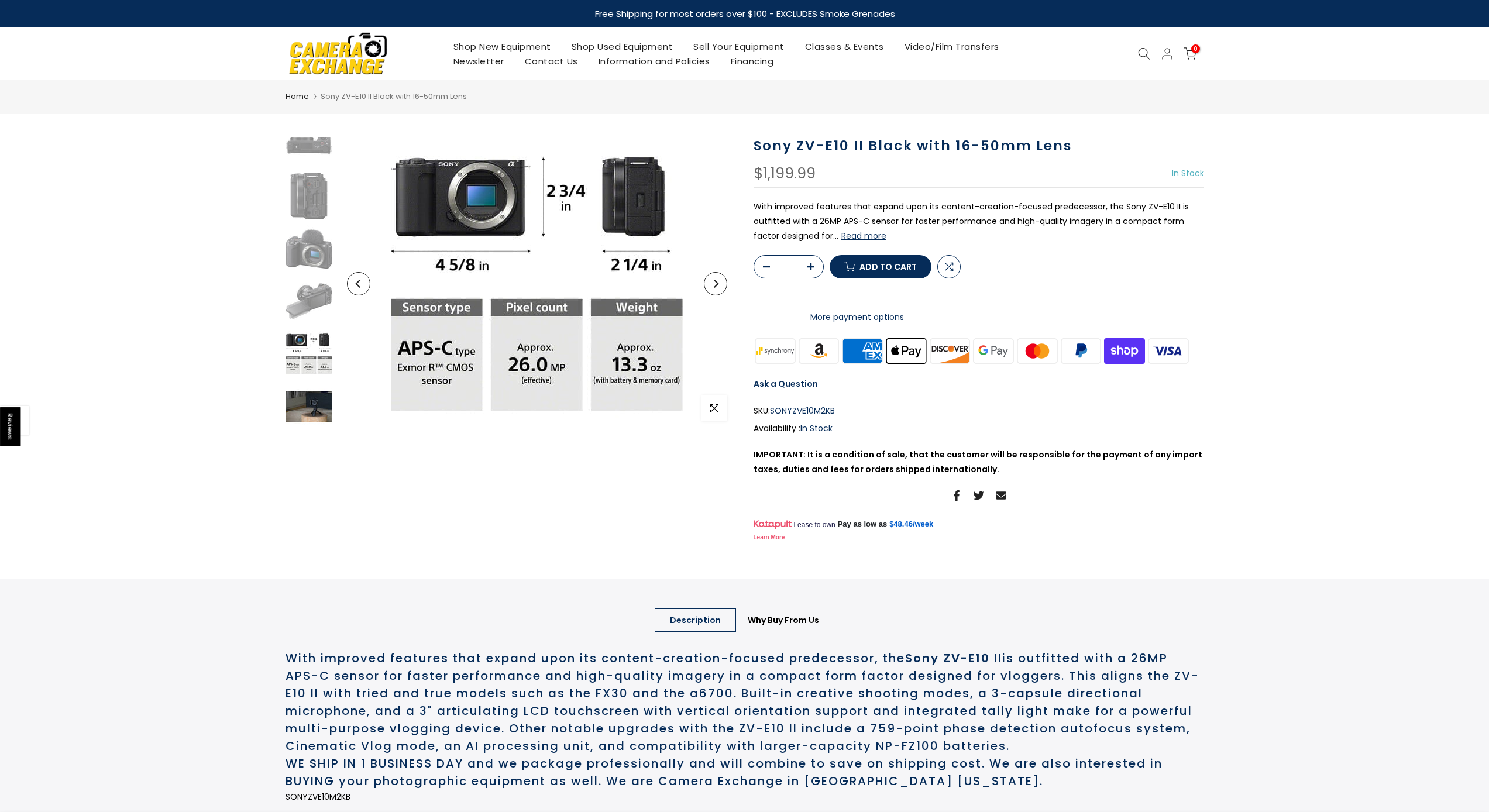
click at [297, 413] on img at bounding box center [309, 406] width 47 height 47
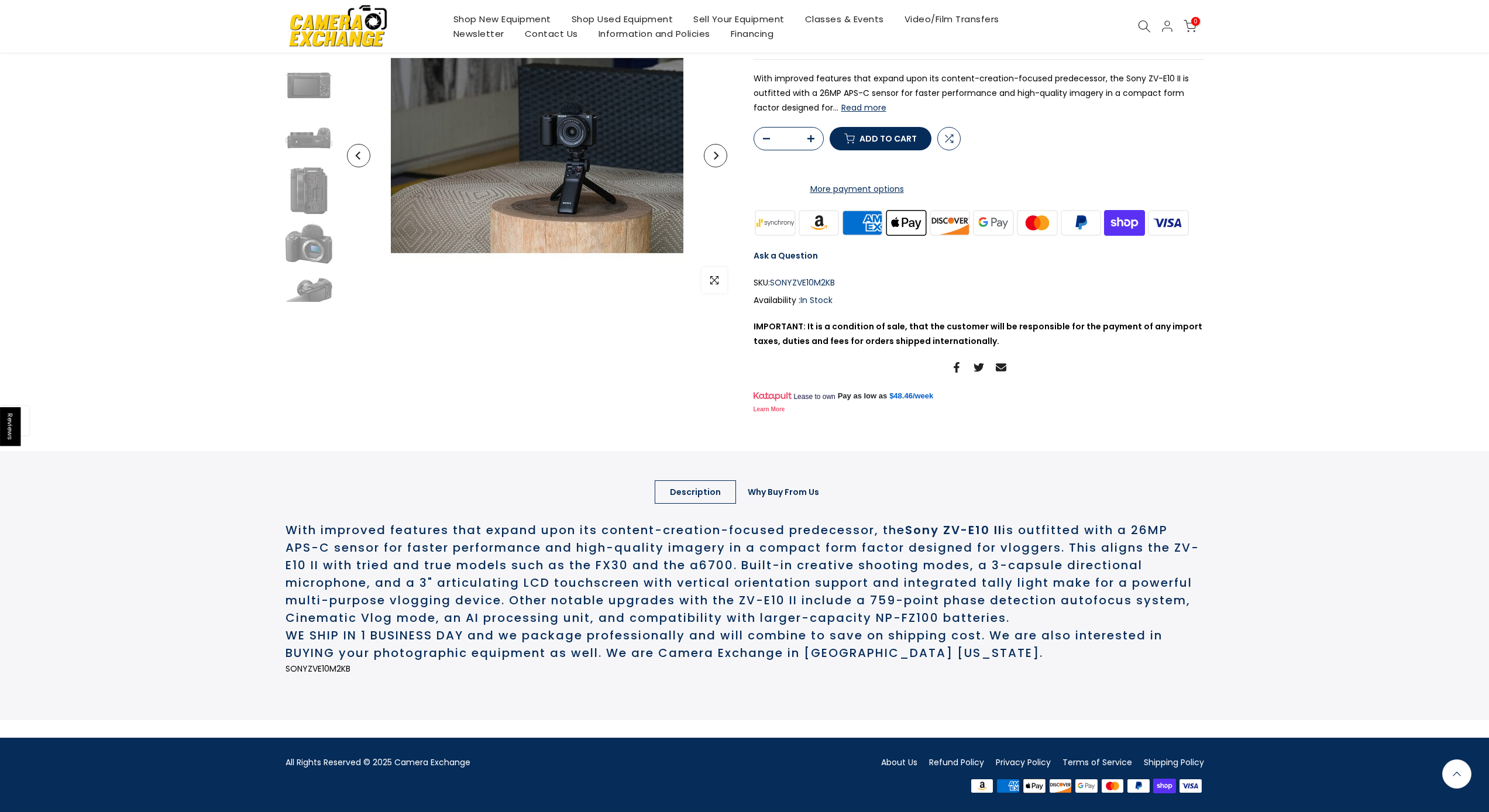
scroll to position [173, 0]
click at [770, 501] on link "Why Buy From Us" at bounding box center [783, 493] width 102 height 24
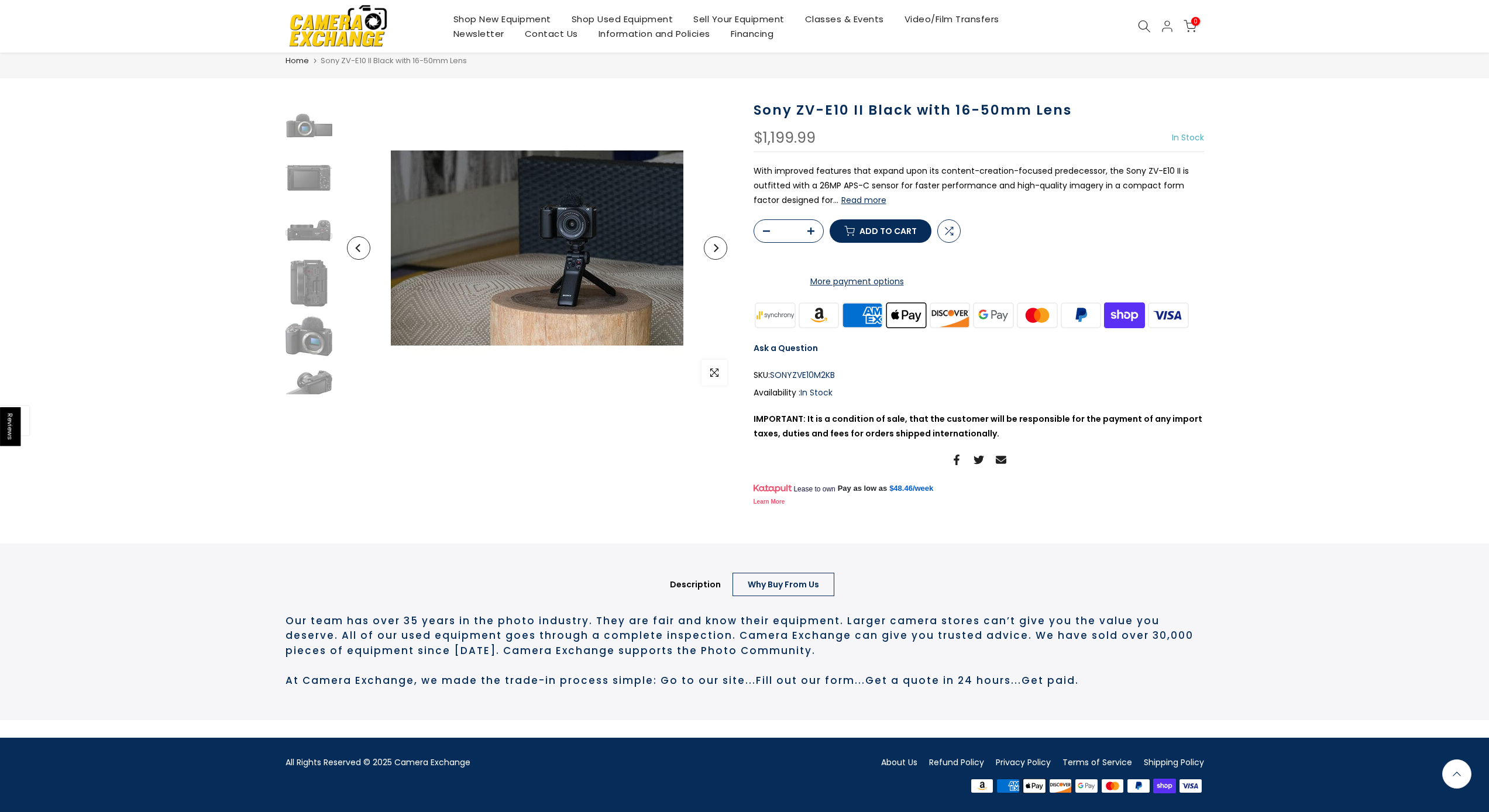
scroll to position [0, 0]
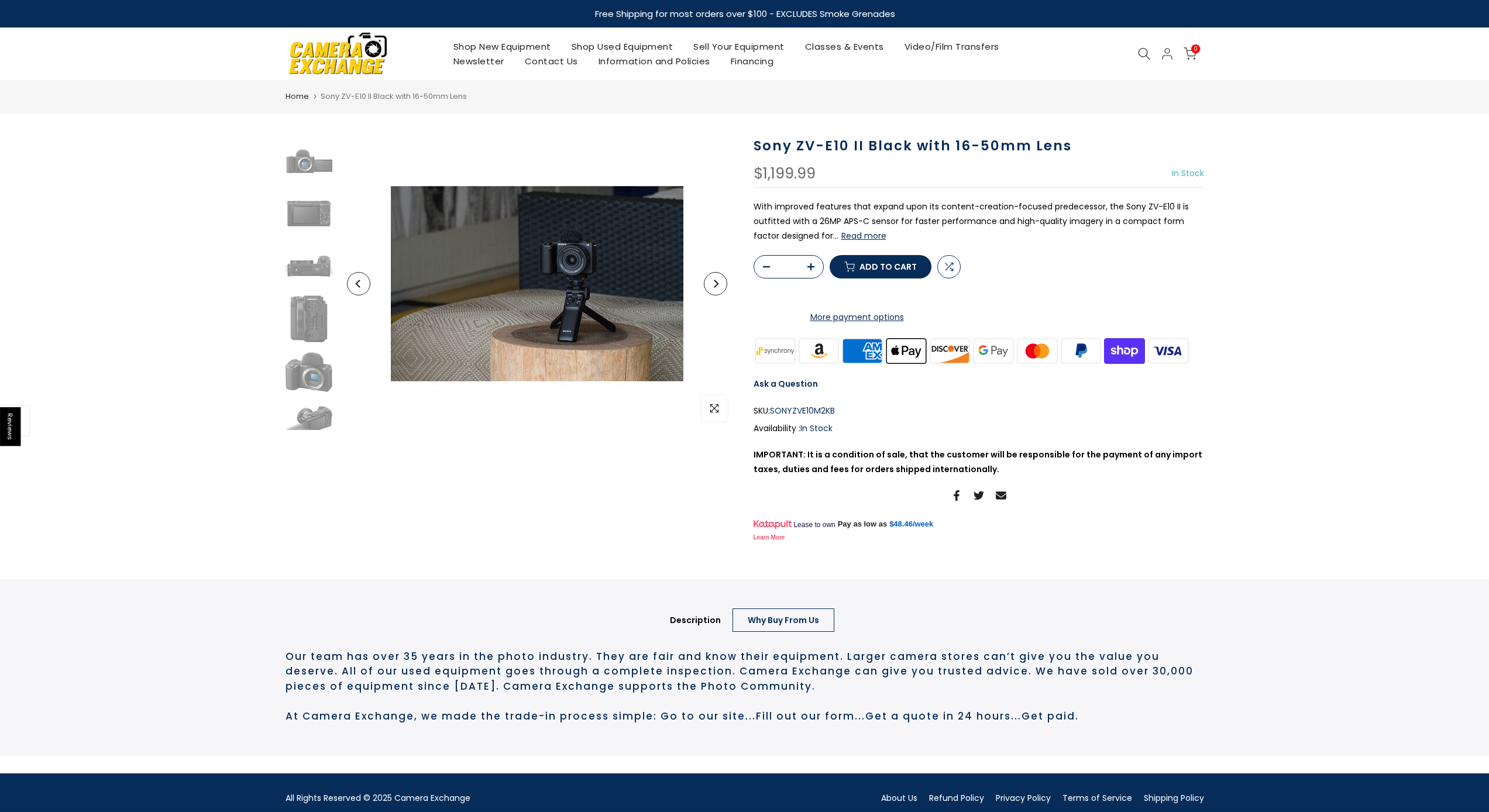
click at [879, 324] on link "More payment options" at bounding box center [857, 317] width 207 height 15
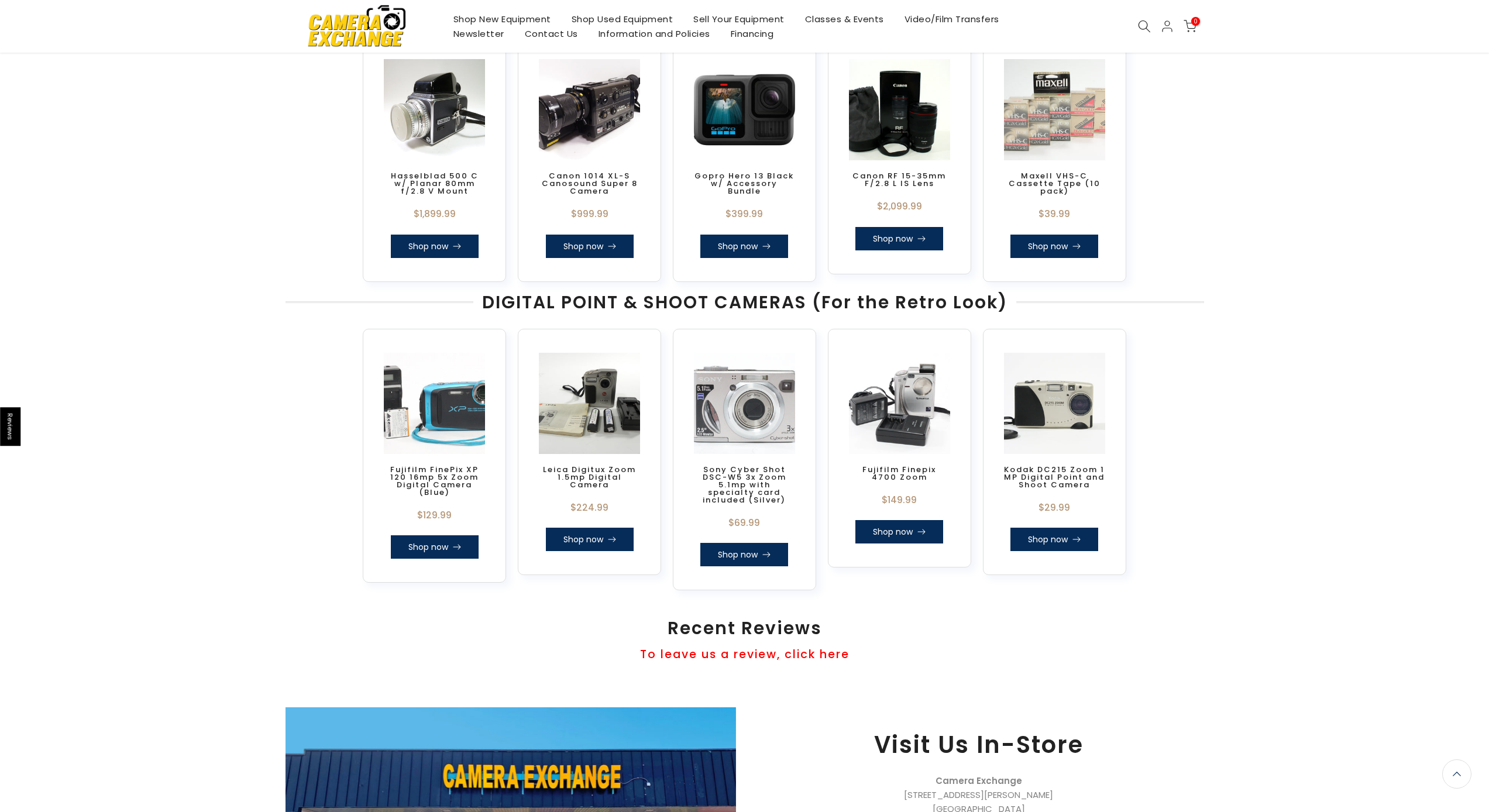
scroll to position [640, 0]
